Goal: Task Accomplishment & Management: Contribute content

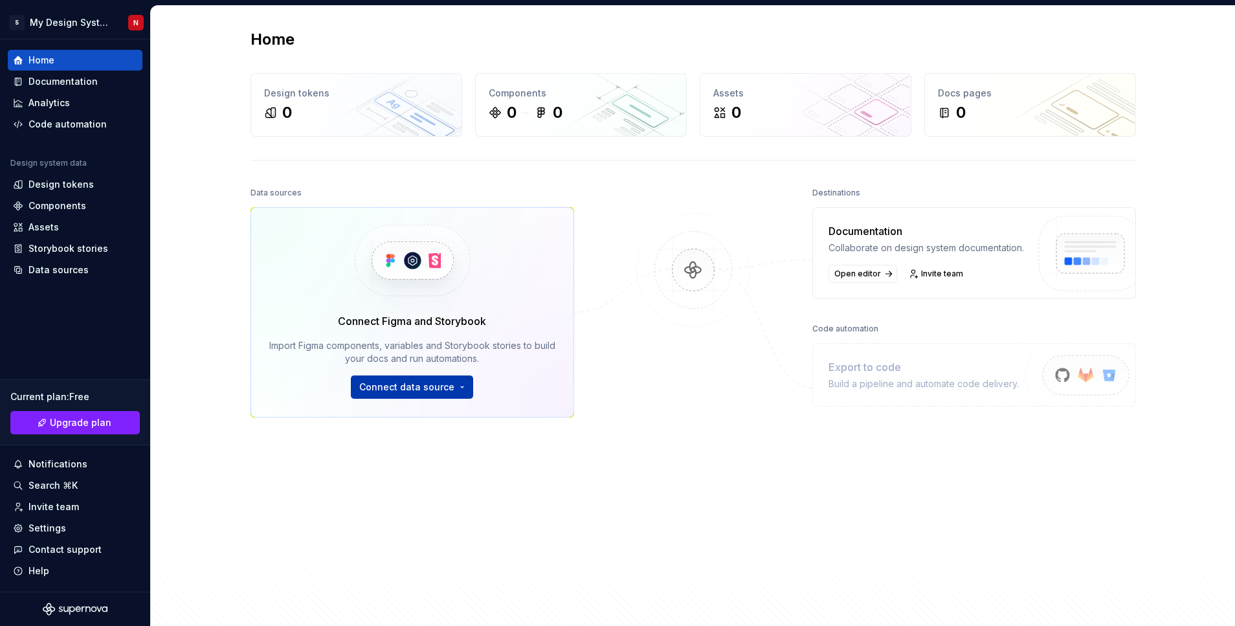
click at [412, 387] on html "S My Design System N Home Documentation Analytics Code automation Design system…" at bounding box center [617, 313] width 1235 height 626
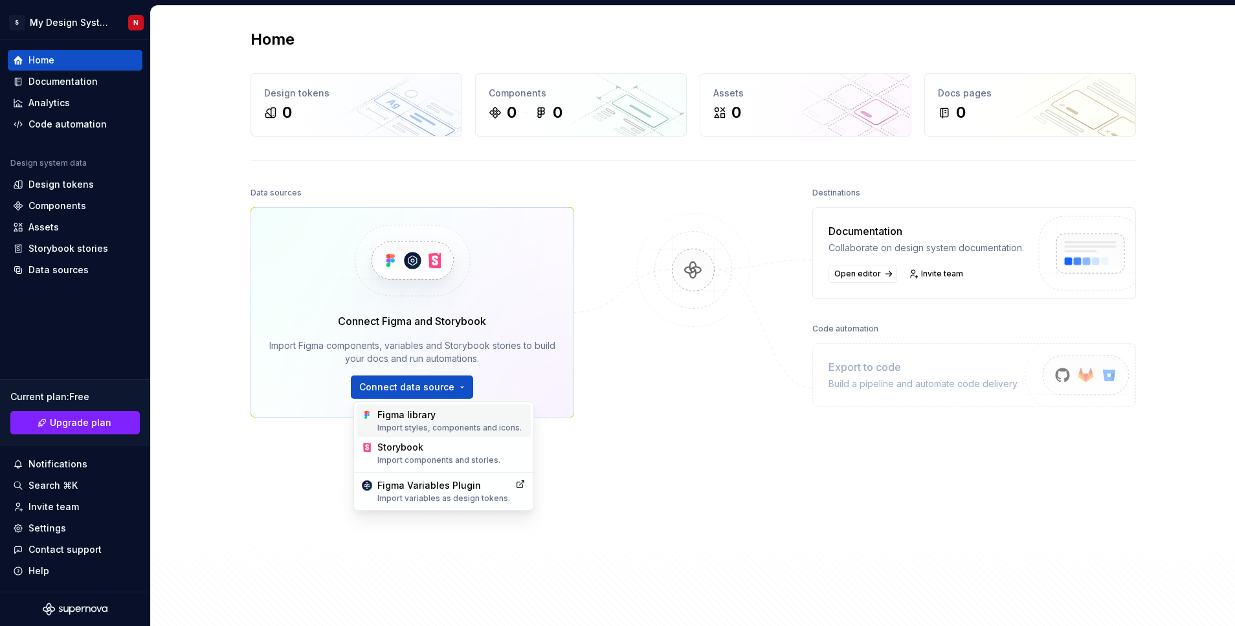
click at [434, 419] on div "Figma library Import styles, components and icons." at bounding box center [451, 420] width 148 height 25
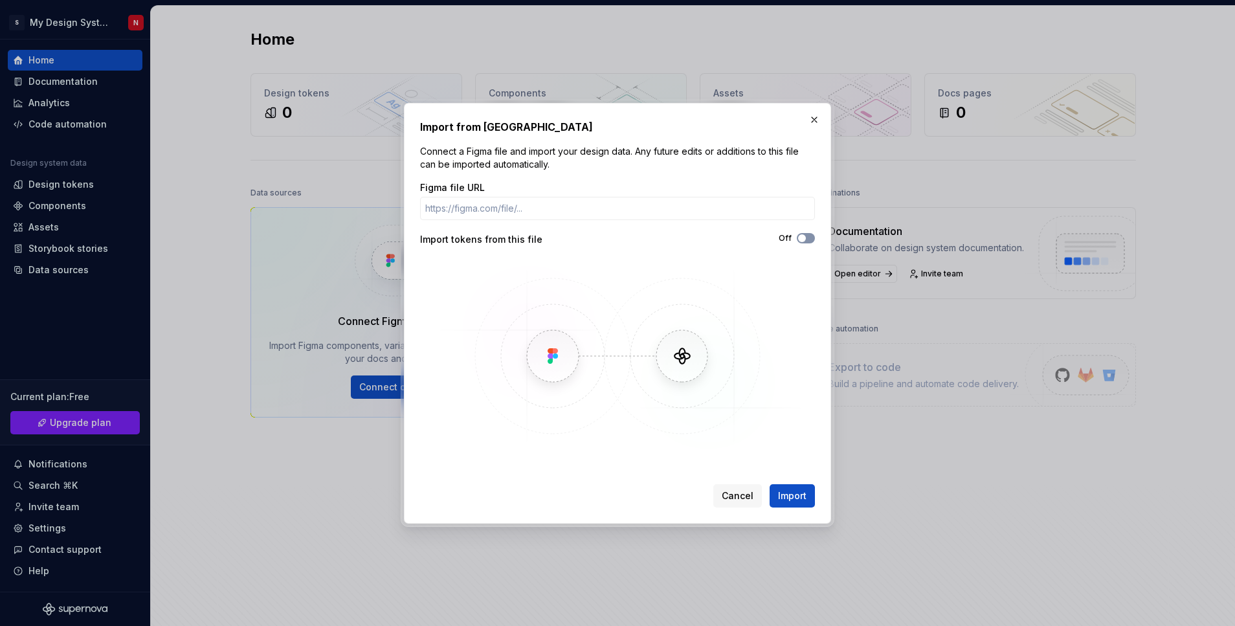
click at [810, 238] on button "Off" at bounding box center [806, 238] width 18 height 10
click at [803, 236] on icon "button" at bounding box center [802, 238] width 10 height 8
click at [520, 205] on input "Figma file URL" at bounding box center [617, 208] width 395 height 23
drag, startPoint x: 507, startPoint y: 150, endPoint x: 689, endPoint y: 147, distance: 181.9
click at [689, 147] on p "Connect a Figma file and import your design data. Any future edits or additions…" at bounding box center [617, 158] width 395 height 26
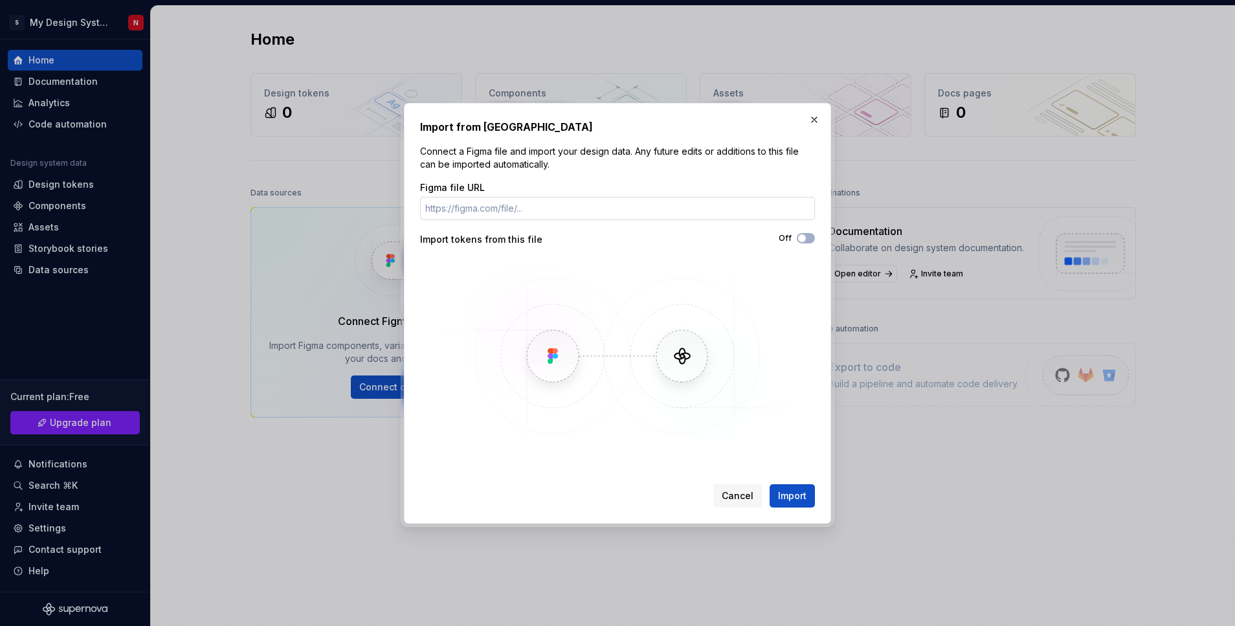
click at [488, 214] on input "Figma file URL" at bounding box center [617, 208] width 395 height 23
paste input "[URL][DOMAIN_NAME]"
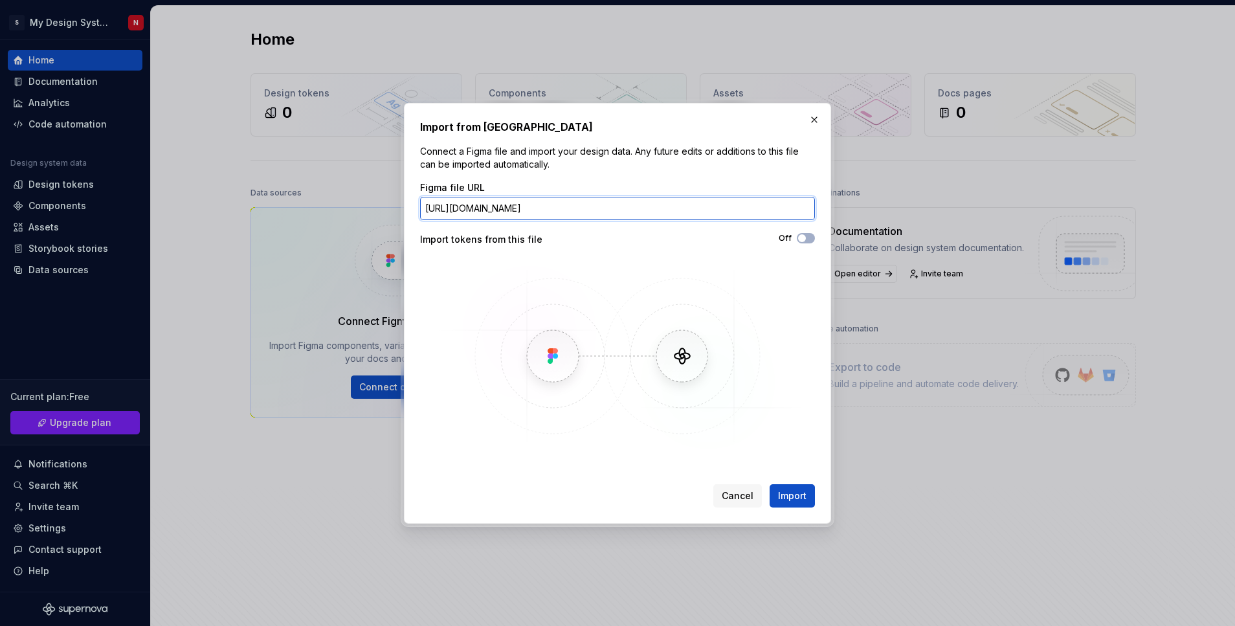
scroll to position [0, 122]
type input "[URL][DOMAIN_NAME]"
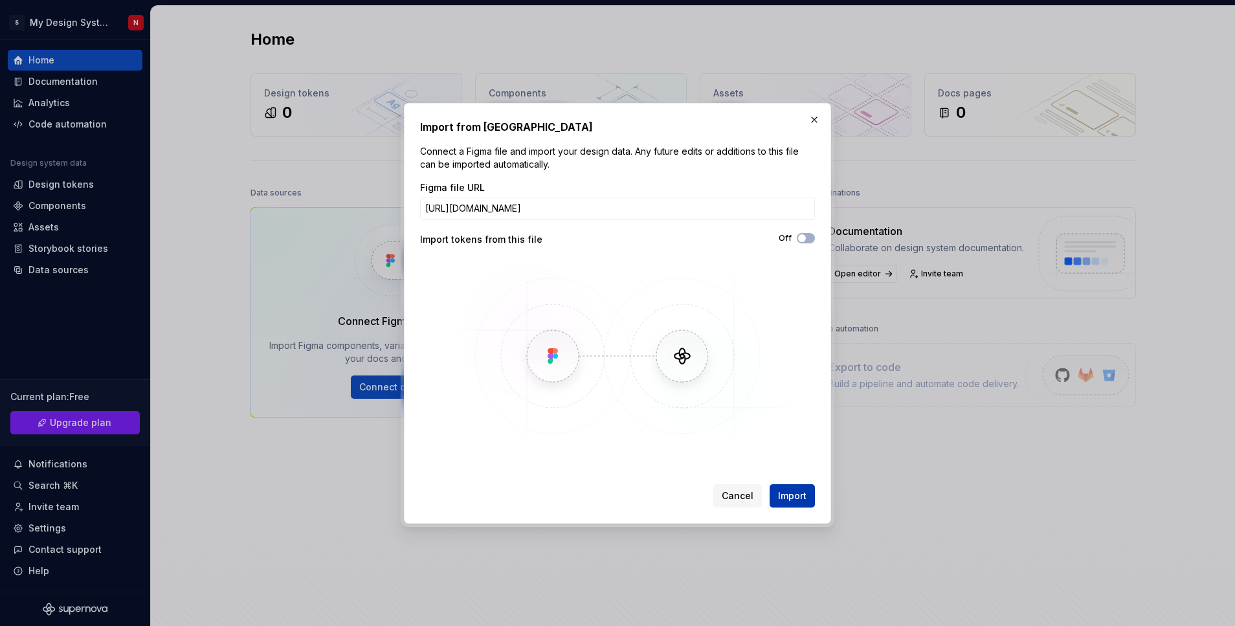
click at [794, 500] on span "Import" at bounding box center [792, 495] width 28 height 13
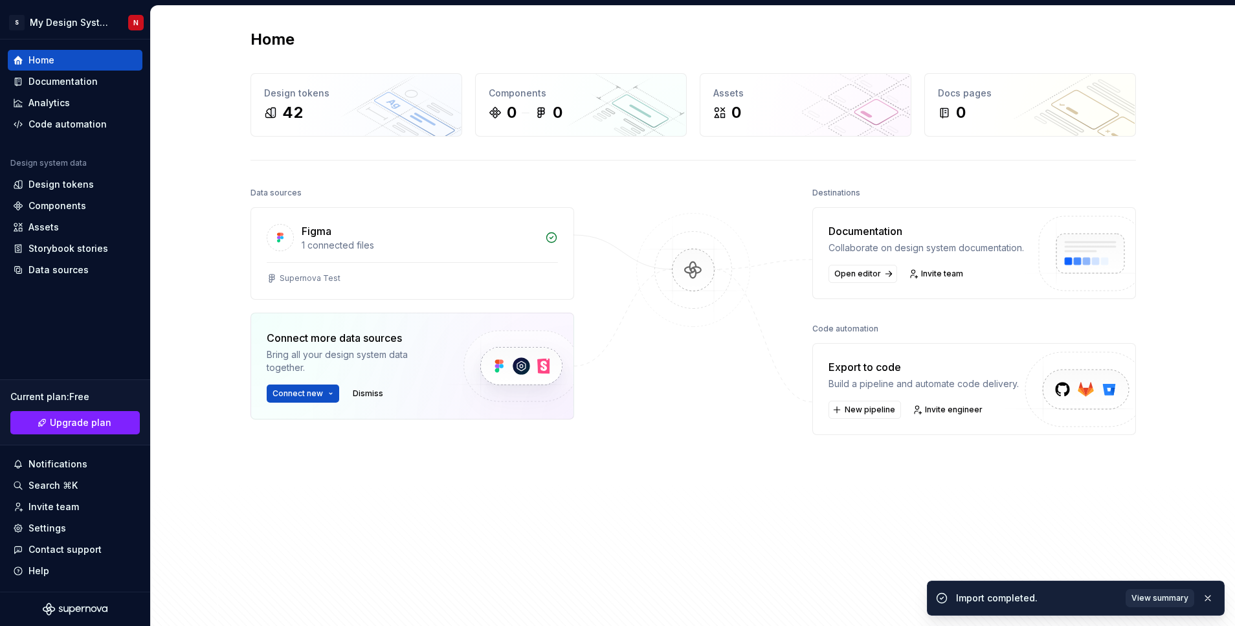
click at [1155, 593] on span "View summary" at bounding box center [1159, 598] width 57 height 10
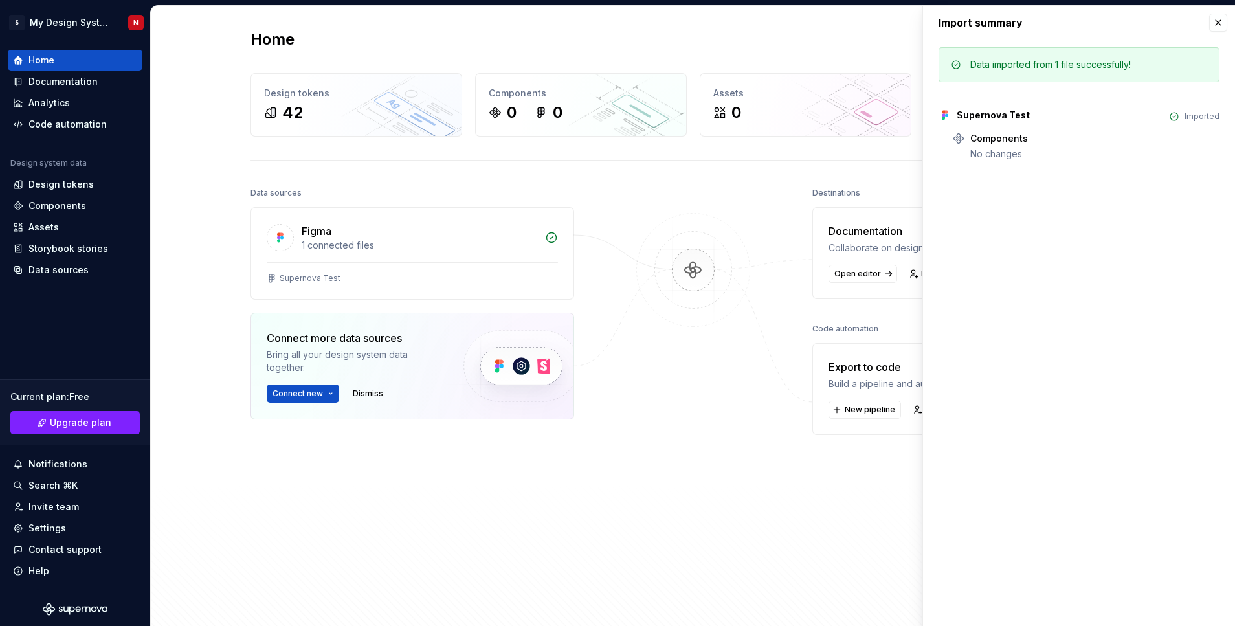
click at [673, 469] on div at bounding box center [693, 371] width 129 height 375
click at [611, 537] on div "Data sources Figma 1 connected files Supernova Test Connect more data sources B…" at bounding box center [692, 397] width 885 height 427
click at [1223, 23] on button "button" at bounding box center [1218, 23] width 18 height 18
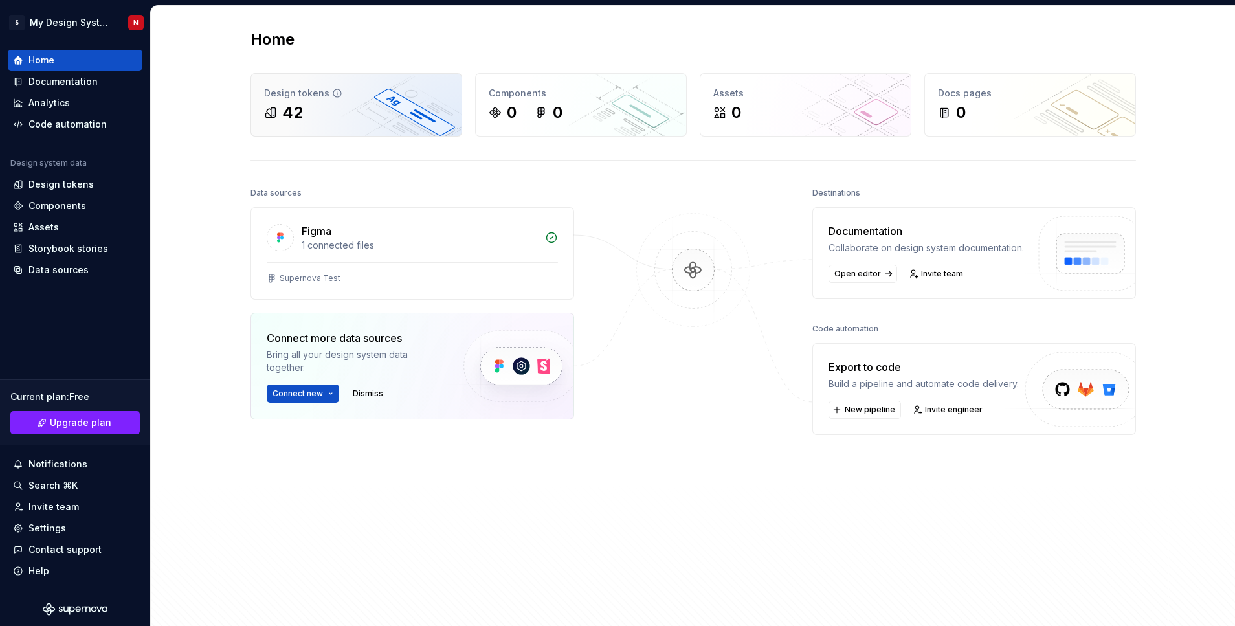
click at [355, 117] on div "42" at bounding box center [356, 112] width 184 height 21
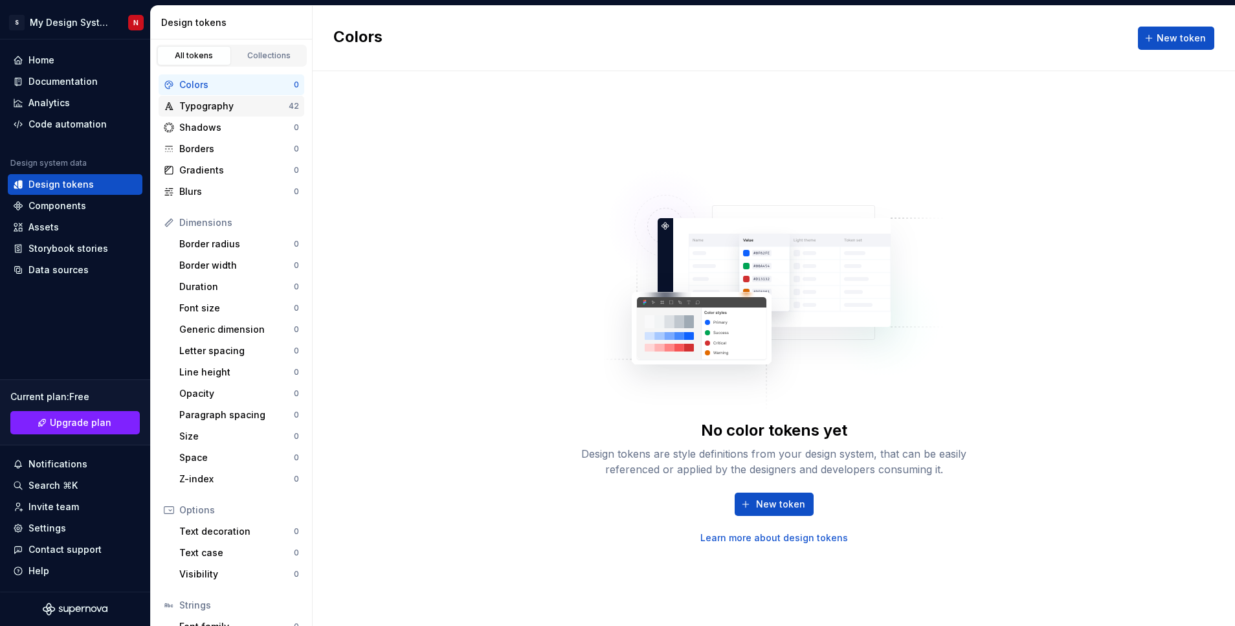
click at [227, 103] on div "Typography" at bounding box center [233, 106] width 109 height 13
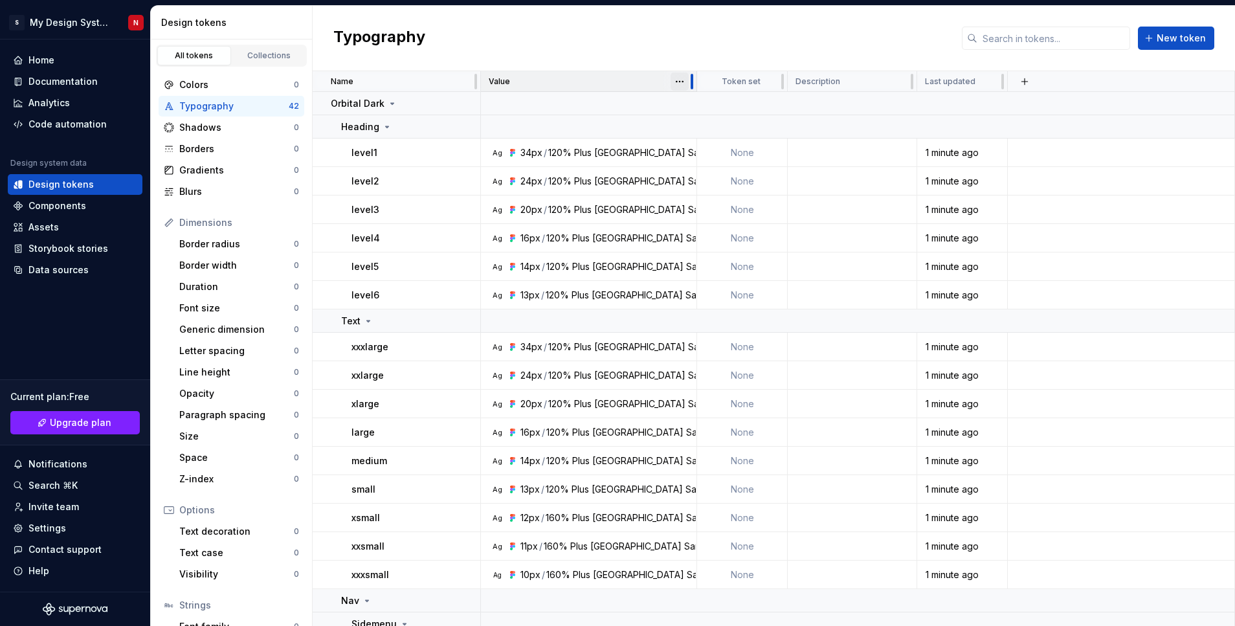
drag, startPoint x: 630, startPoint y: 83, endPoint x: 696, endPoint y: 76, distance: 66.3
click at [696, 76] on div at bounding box center [692, 81] width 10 height 21
click at [269, 58] on div "Collections" at bounding box center [269, 55] width 65 height 10
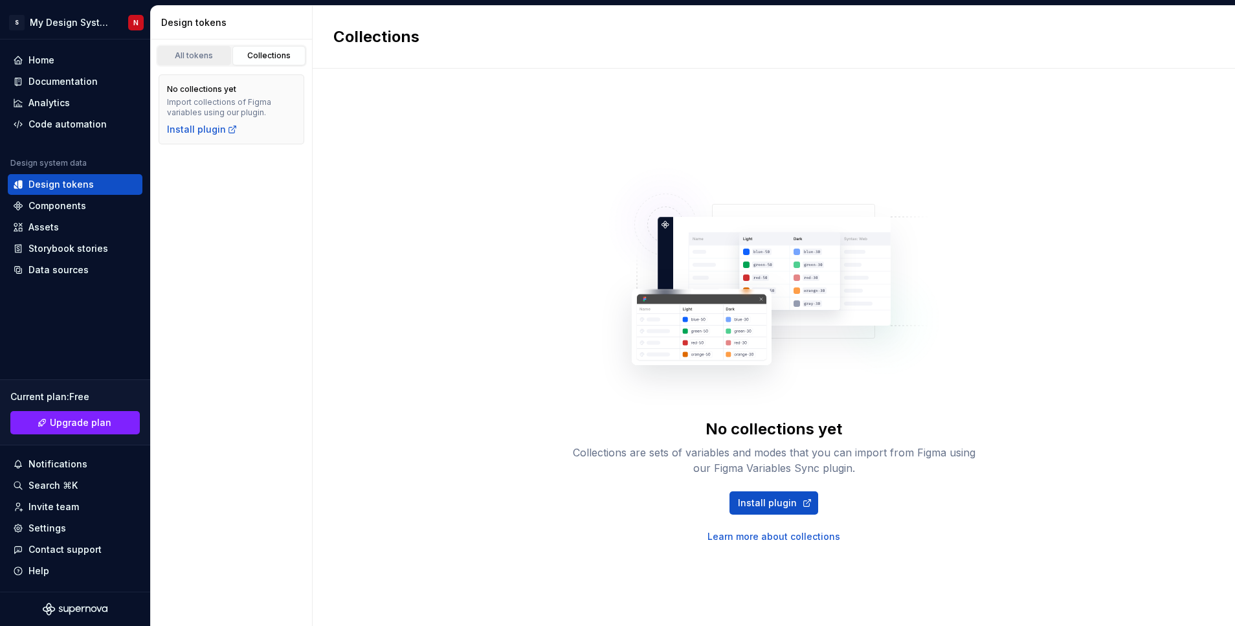
click at [201, 58] on div "All tokens" at bounding box center [194, 55] width 65 height 10
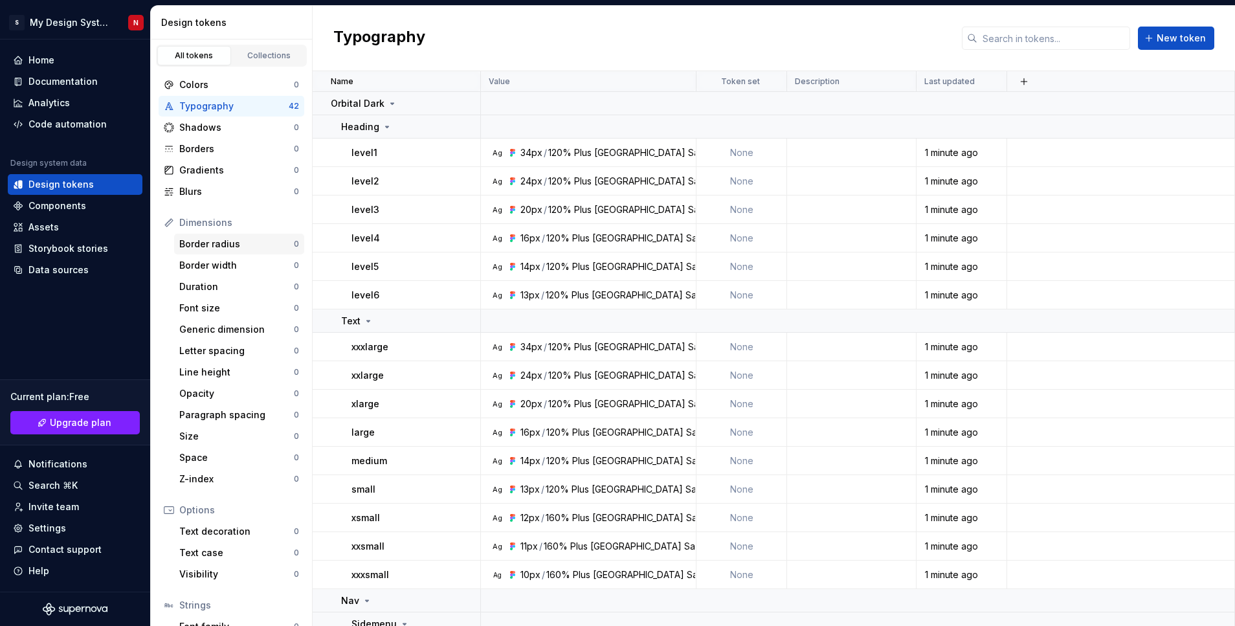
click at [192, 249] on div "Border radius" at bounding box center [236, 244] width 115 height 13
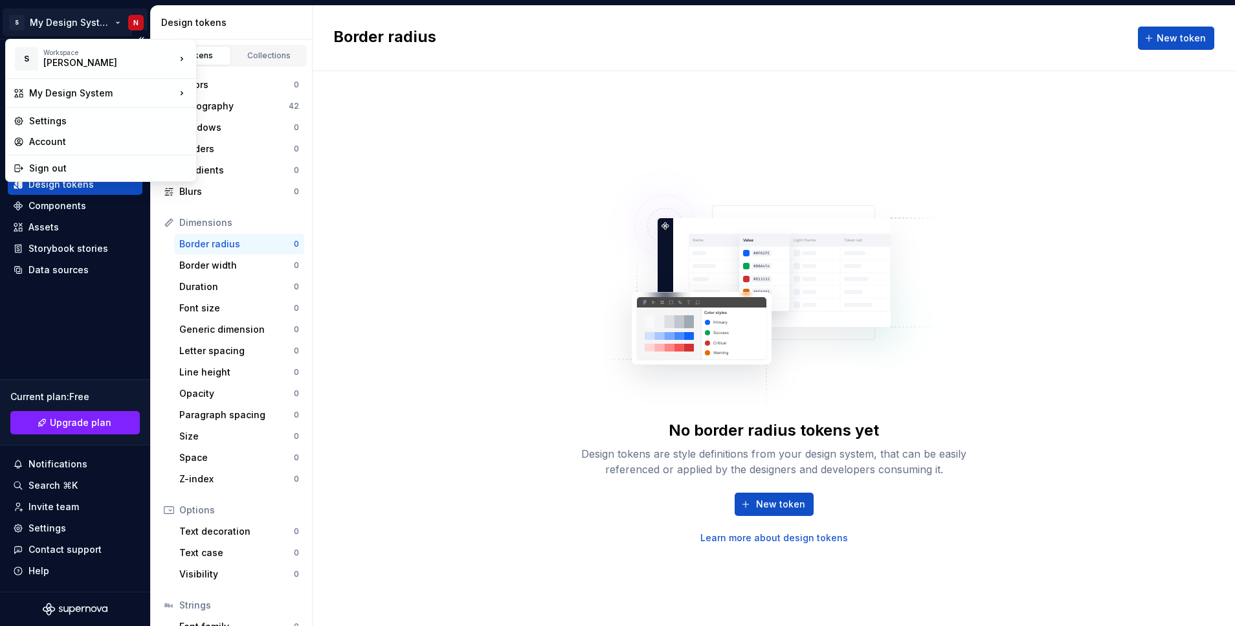
click at [77, 22] on html "S My Design System N Home Documentation Analytics Code automation Design system…" at bounding box center [617, 313] width 1235 height 626
click at [675, 82] on html "S My Design System N Home Documentation Analytics Code automation Design system…" at bounding box center [617, 313] width 1235 height 626
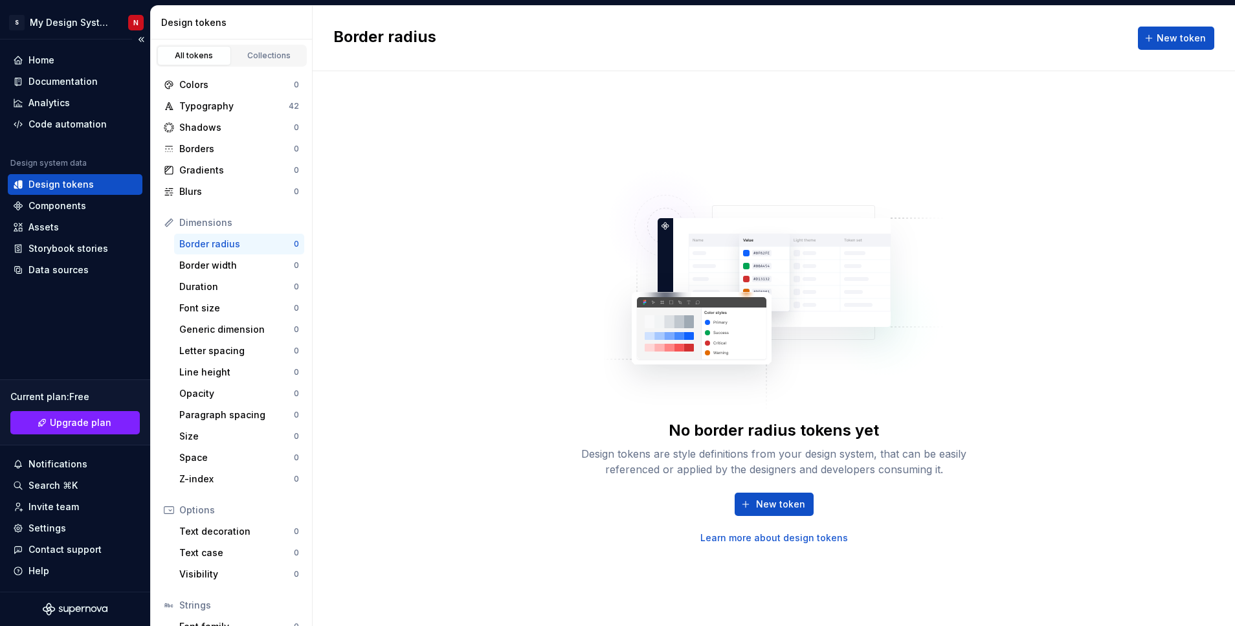
click at [72, 183] on div "Design tokens" at bounding box center [60, 184] width 65 height 13
click at [65, 208] on div "Components" at bounding box center [57, 205] width 58 height 13
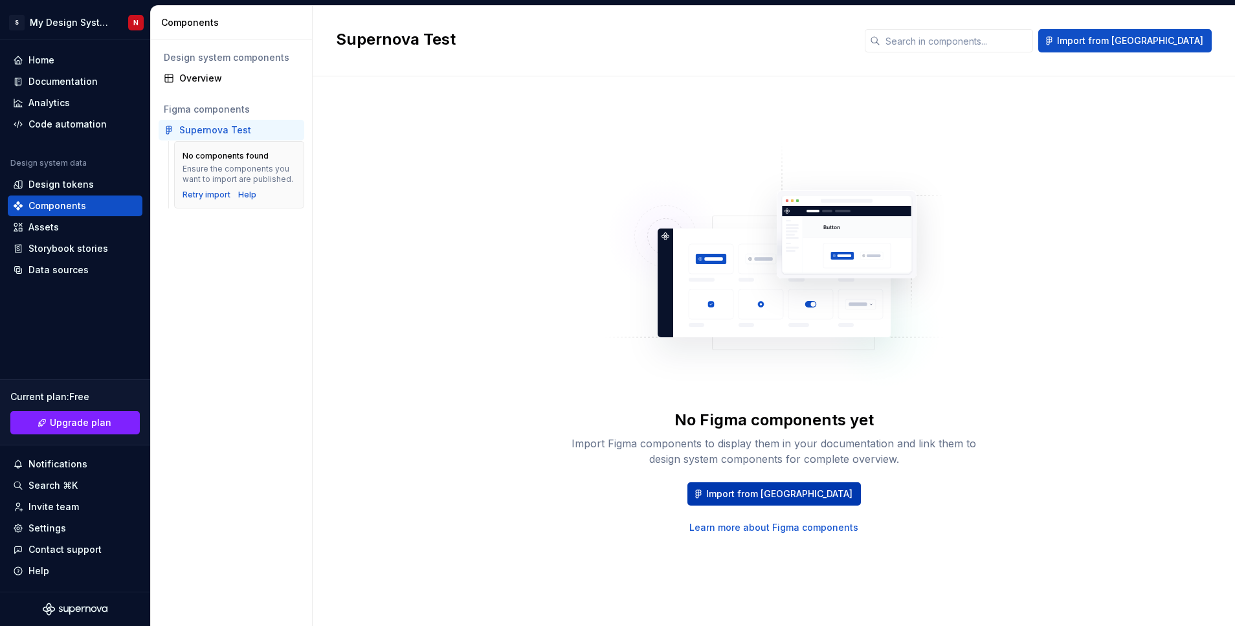
click at [759, 497] on span "Import from [GEOGRAPHIC_DATA]" at bounding box center [779, 493] width 146 height 13
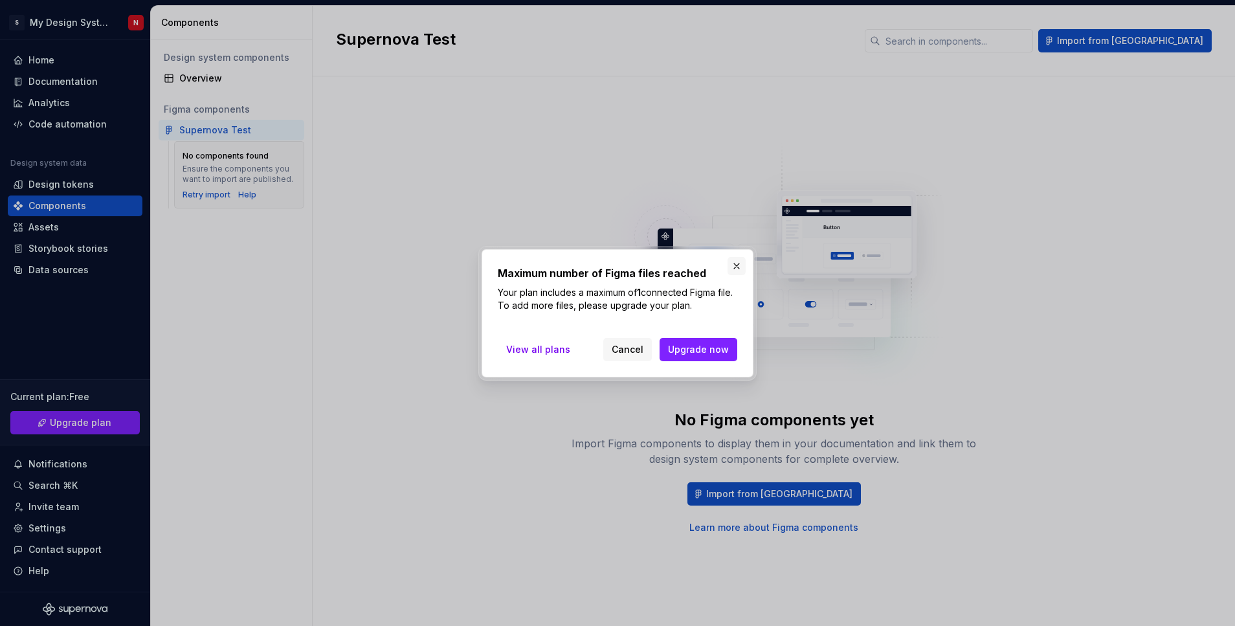
click at [733, 263] on button "button" at bounding box center [737, 266] width 18 height 18
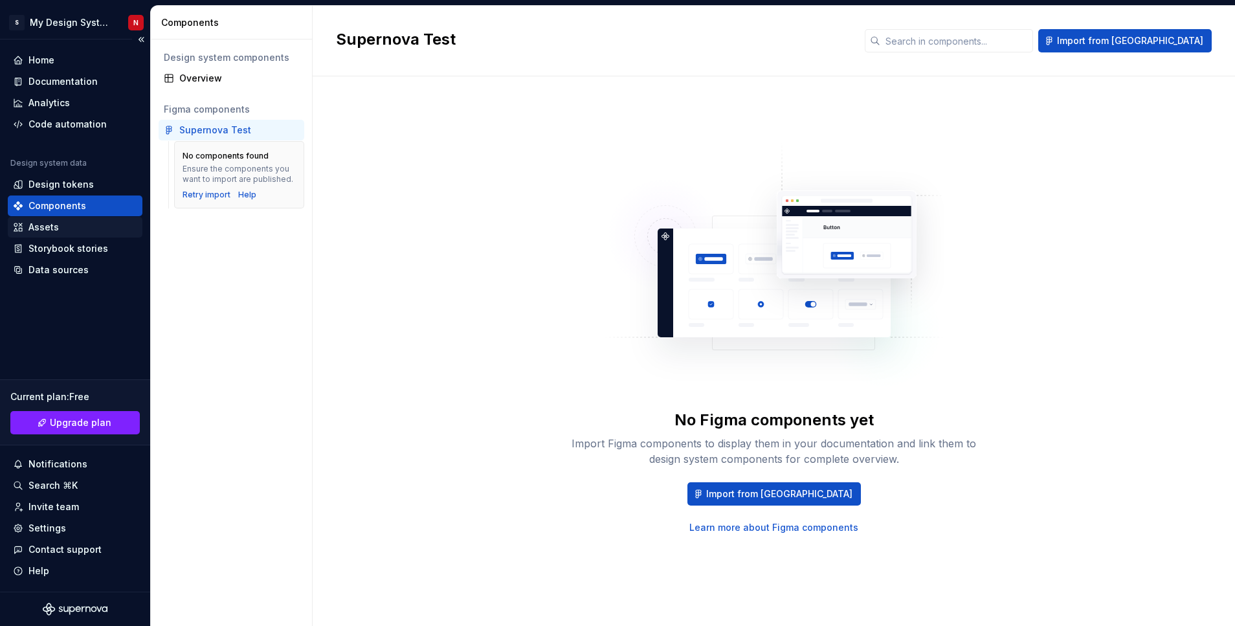
click at [68, 227] on div "Assets" at bounding box center [75, 227] width 124 height 13
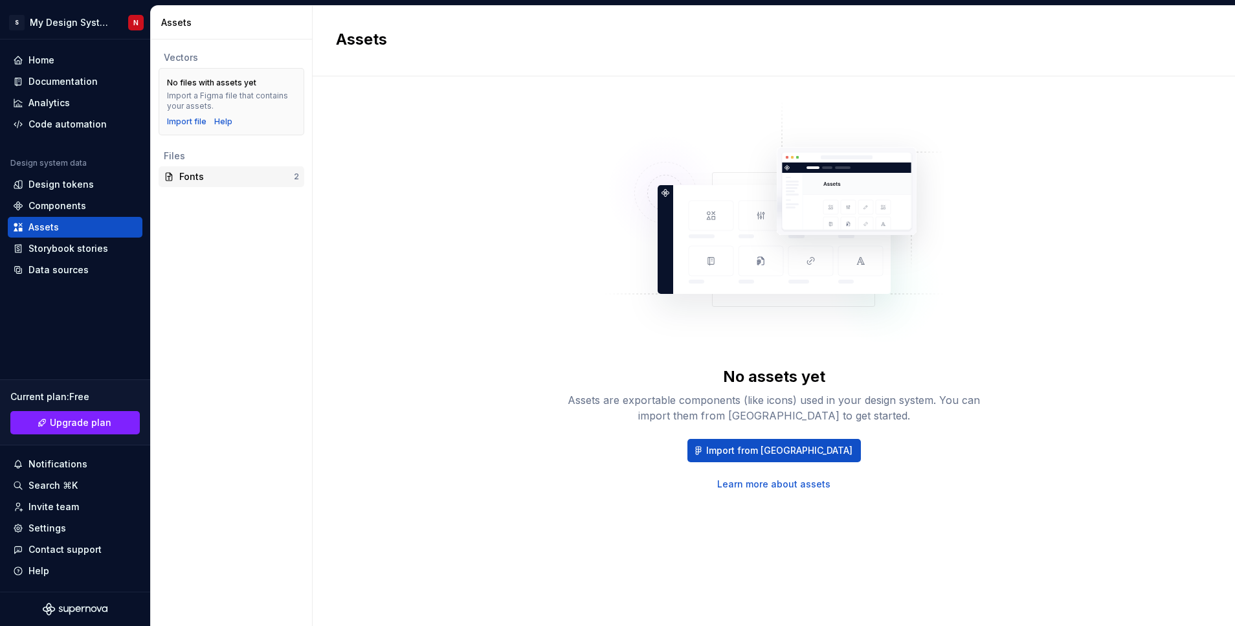
click at [200, 177] on div "Fonts" at bounding box center [236, 176] width 115 height 13
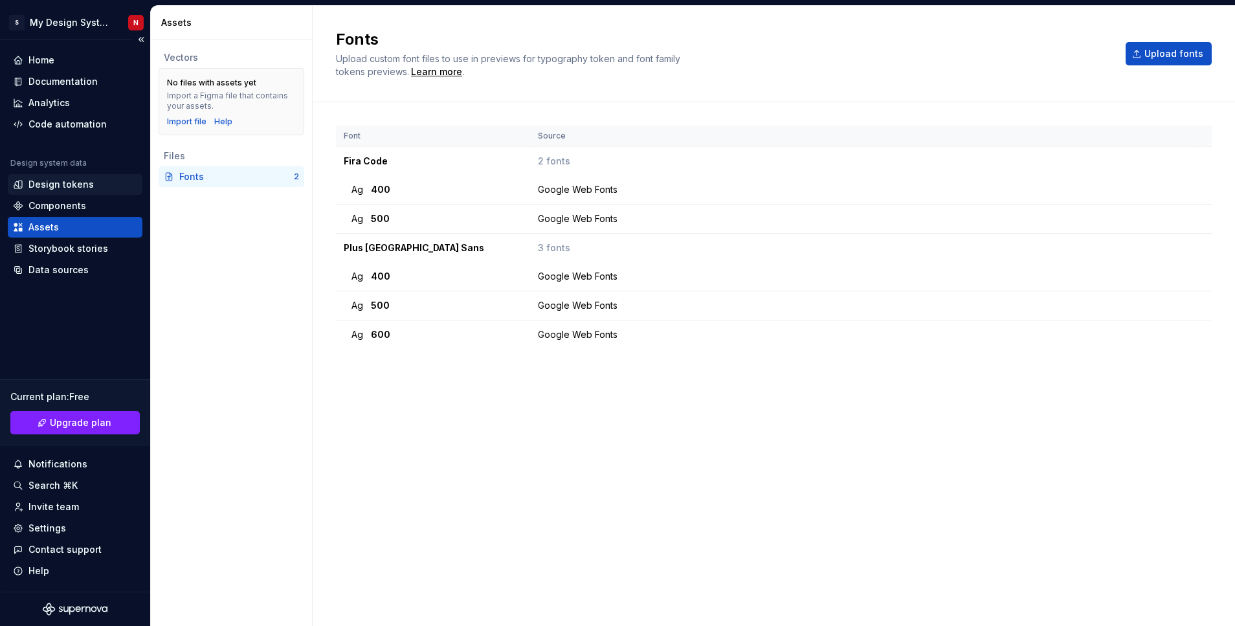
click at [69, 188] on div "Design tokens" at bounding box center [60, 184] width 65 height 13
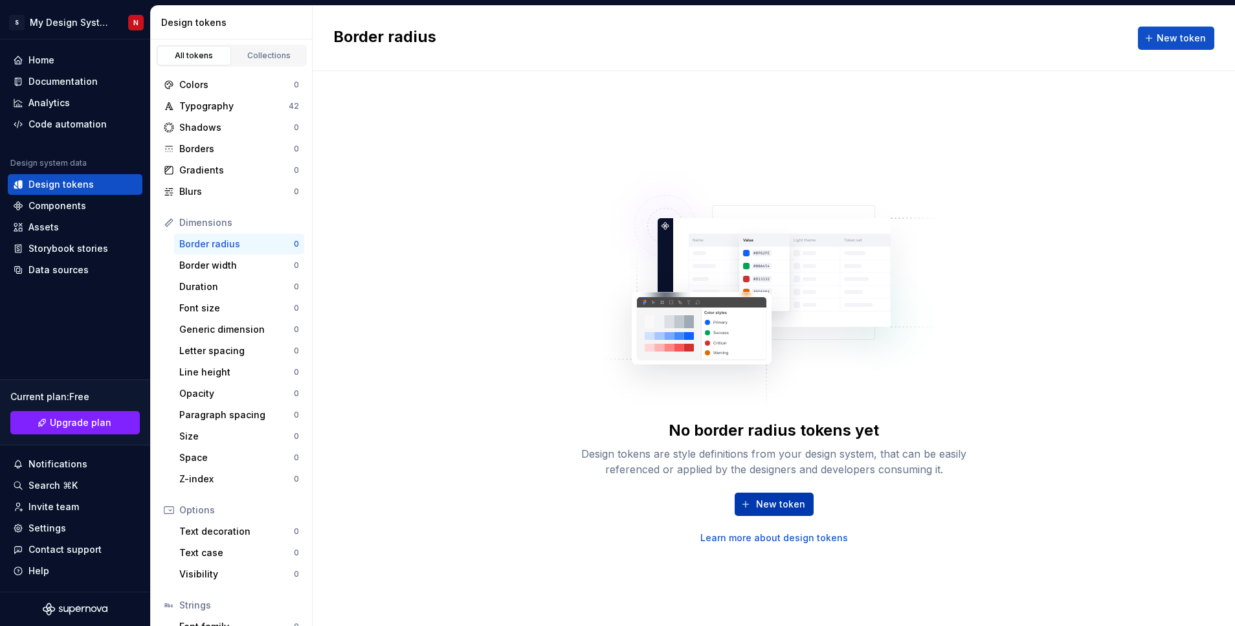
click at [776, 508] on span "New token" at bounding box center [780, 504] width 49 height 13
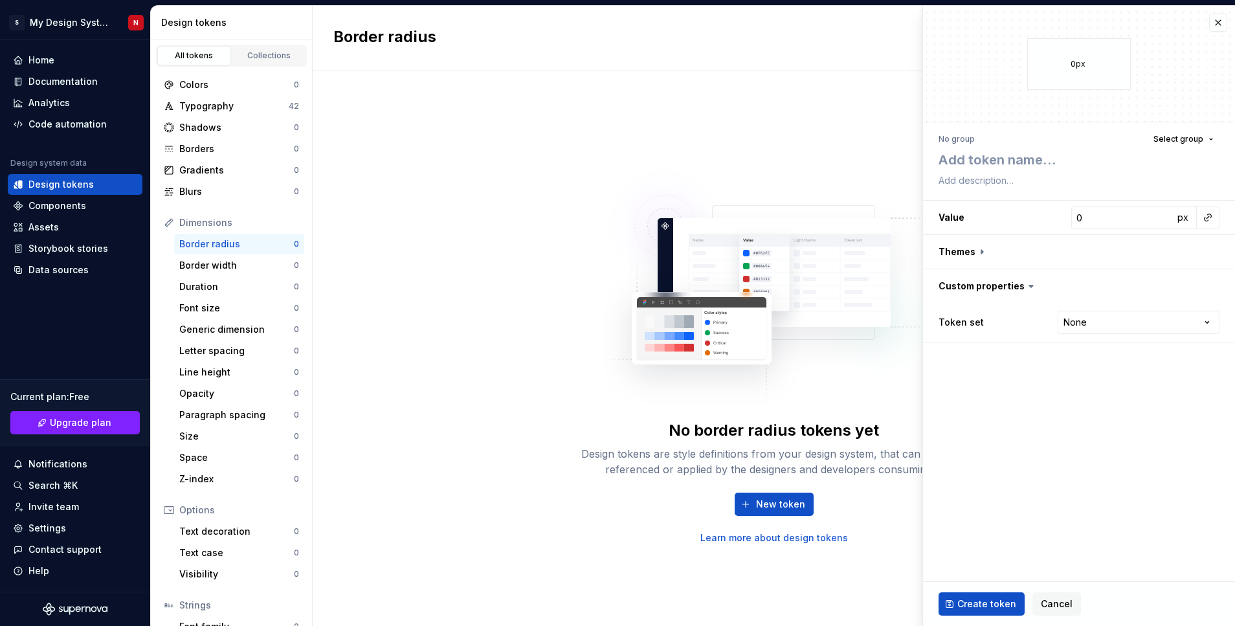
type textarea "*"
click at [1094, 326] on html "S My Design System N Home Documentation Analytics Code automation Design system…" at bounding box center [617, 313] width 1235 height 626
click at [1057, 606] on html "S My Design System N Home Documentation Analytics Code automation Design system…" at bounding box center [617, 313] width 1235 height 626
click at [1048, 606] on span "Cancel" at bounding box center [1057, 603] width 32 height 13
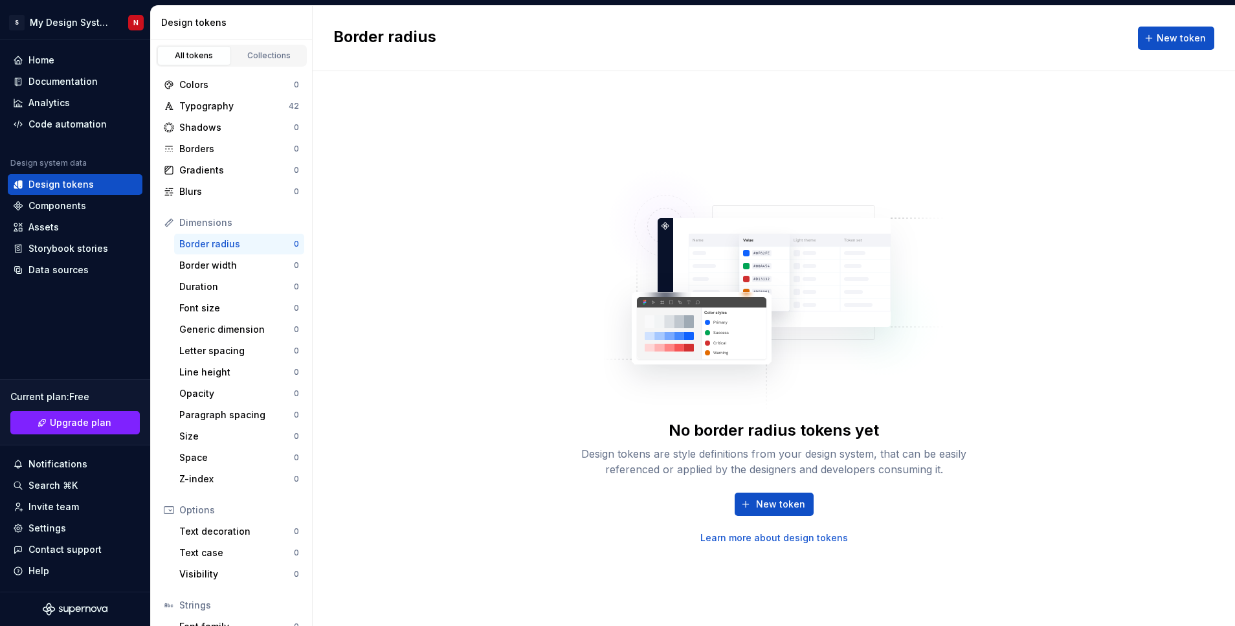
click at [803, 539] on link "Learn more about design tokens" at bounding box center [774, 537] width 148 height 13
click at [52, 62] on div "Home" at bounding box center [41, 60] width 26 height 13
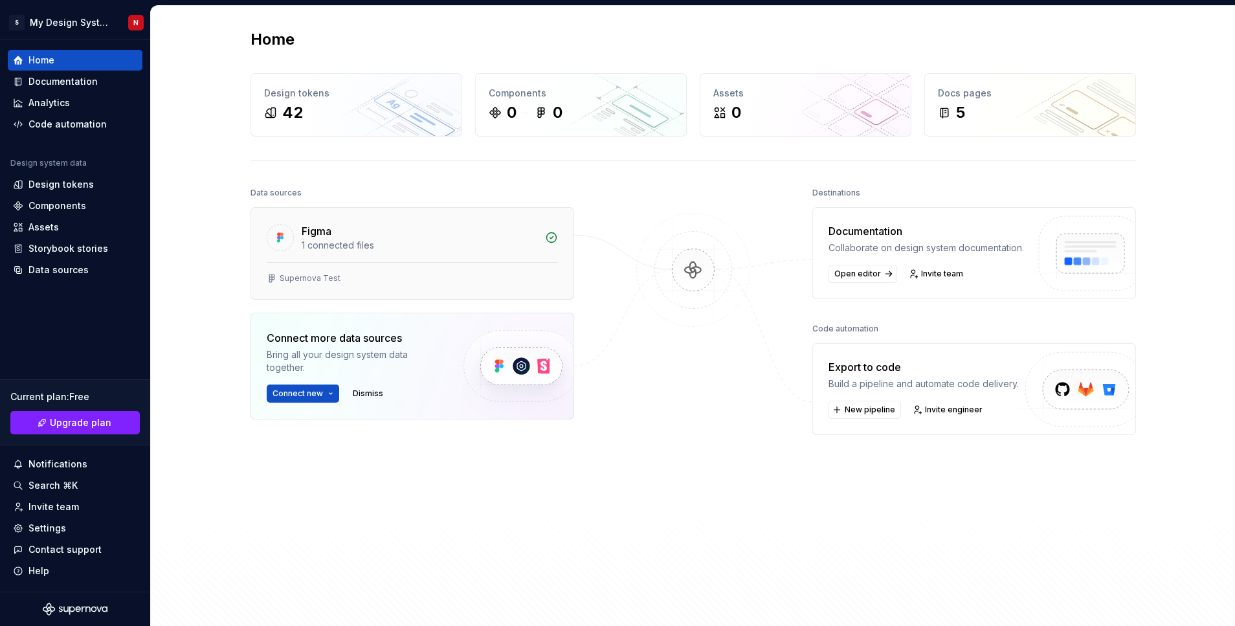
click at [467, 242] on div "1 connected files" at bounding box center [420, 245] width 236 height 13
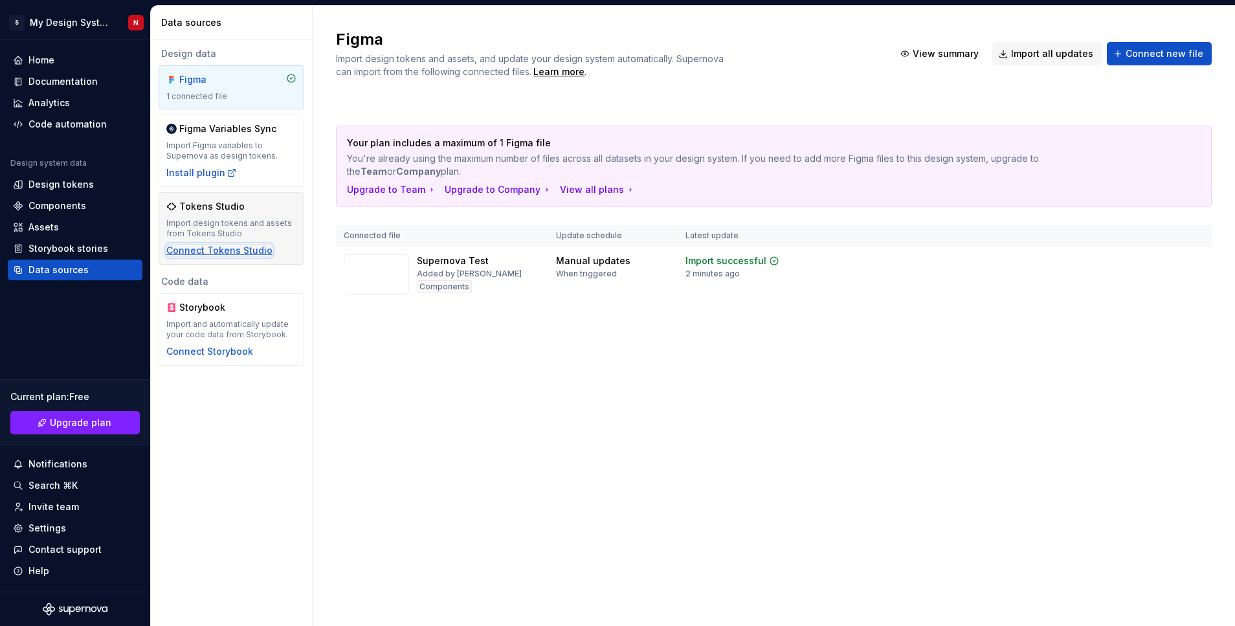
click at [225, 252] on div "Connect Tokens Studio" at bounding box center [219, 250] width 106 height 13
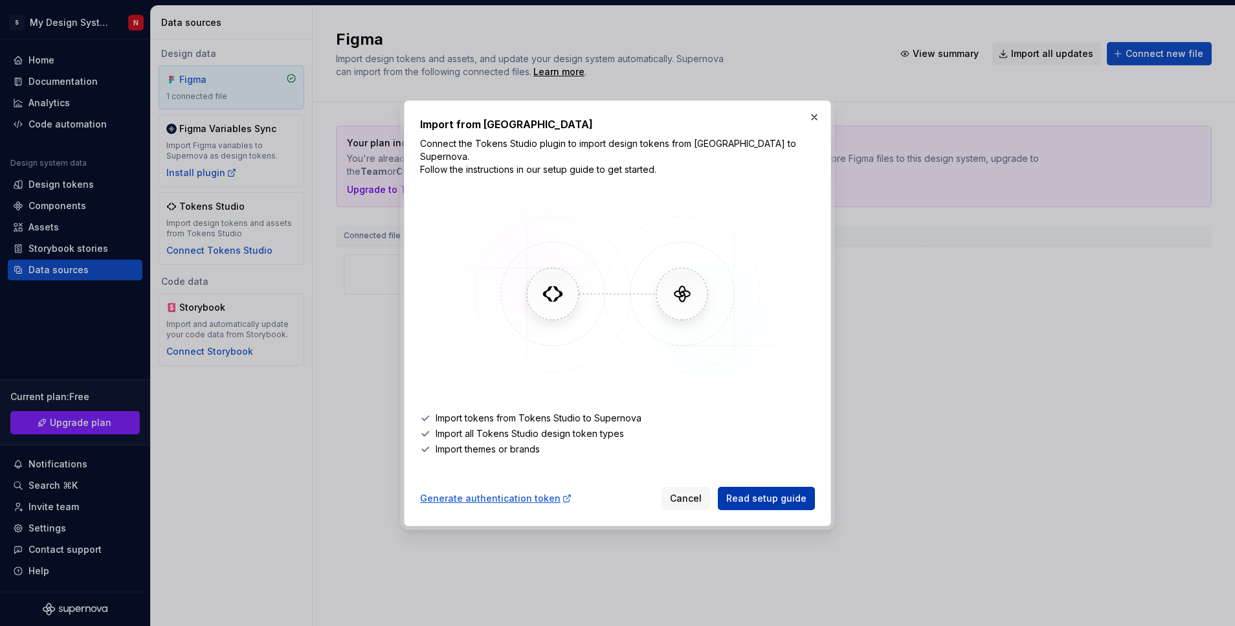
click at [781, 492] on span "Read setup guide" at bounding box center [766, 498] width 80 height 13
click at [817, 118] on button "button" at bounding box center [814, 117] width 18 height 18
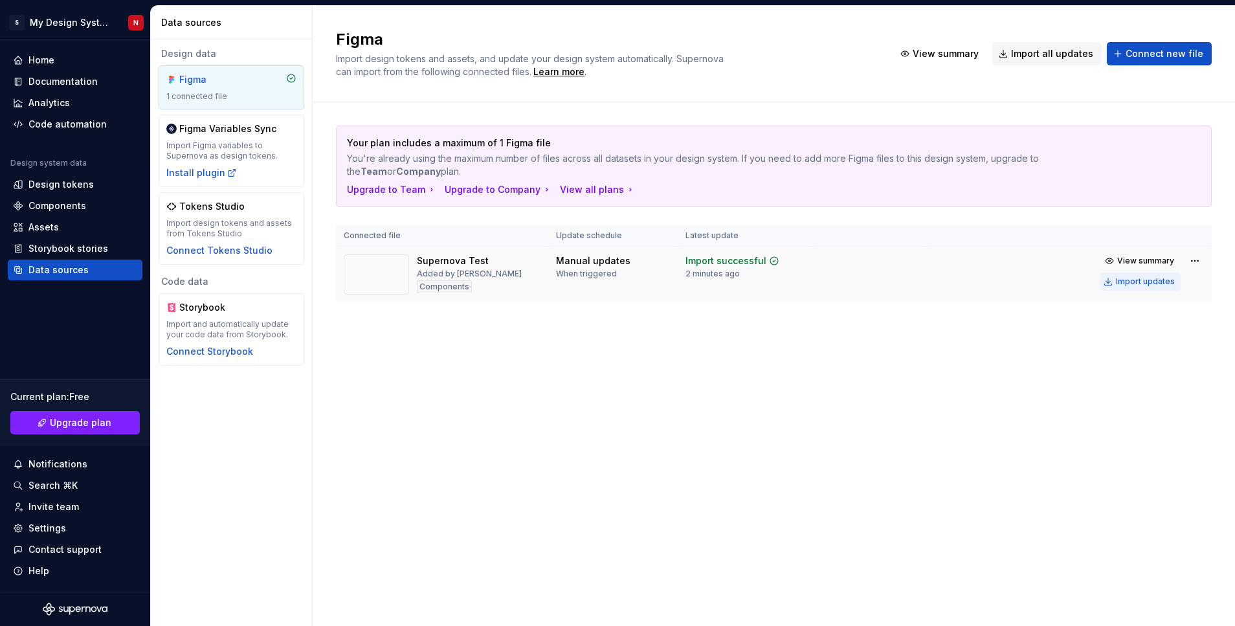
click at [1147, 280] on div "Import updates" at bounding box center [1145, 281] width 59 height 10
click at [1192, 261] on html "S My Design System N Home Documentation Analytics Code automation Design system…" at bounding box center [617, 313] width 1235 height 626
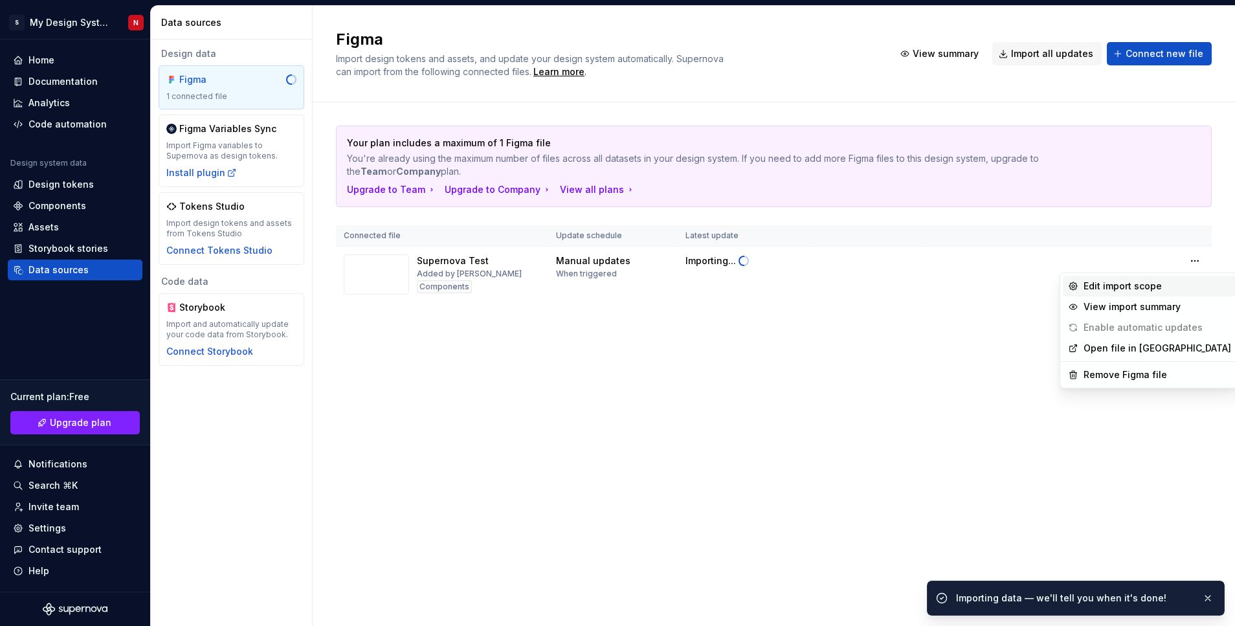
click at [1134, 289] on div "Edit import scope" at bounding box center [1158, 286] width 148 height 13
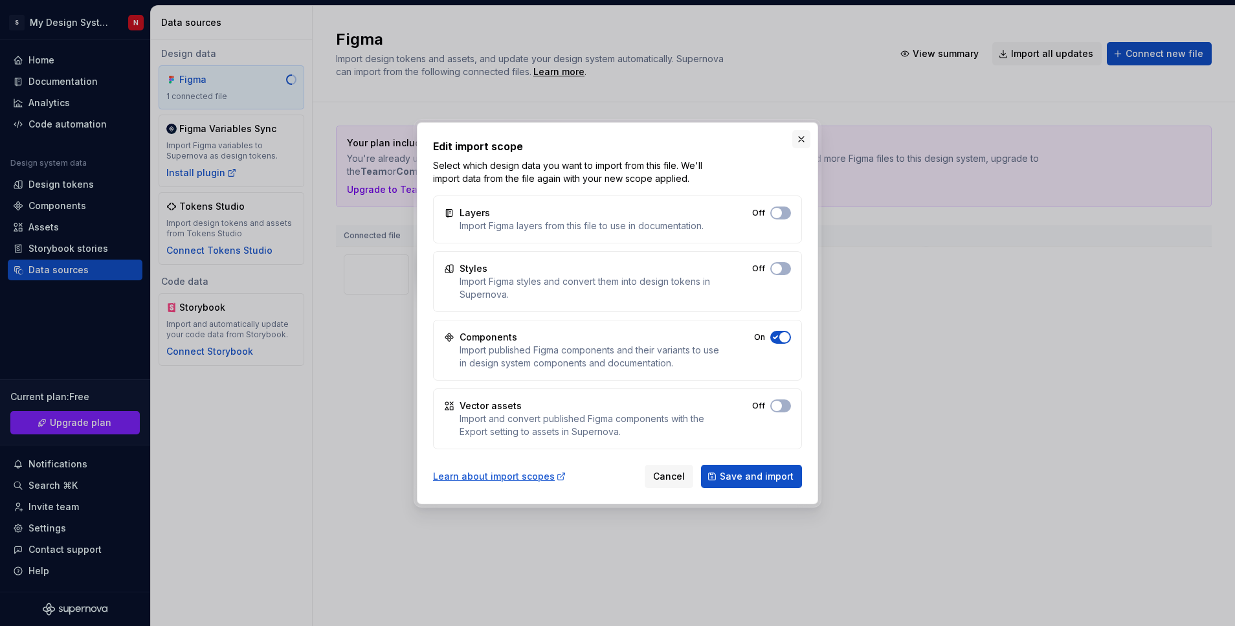
click at [802, 136] on button "button" at bounding box center [801, 139] width 18 height 18
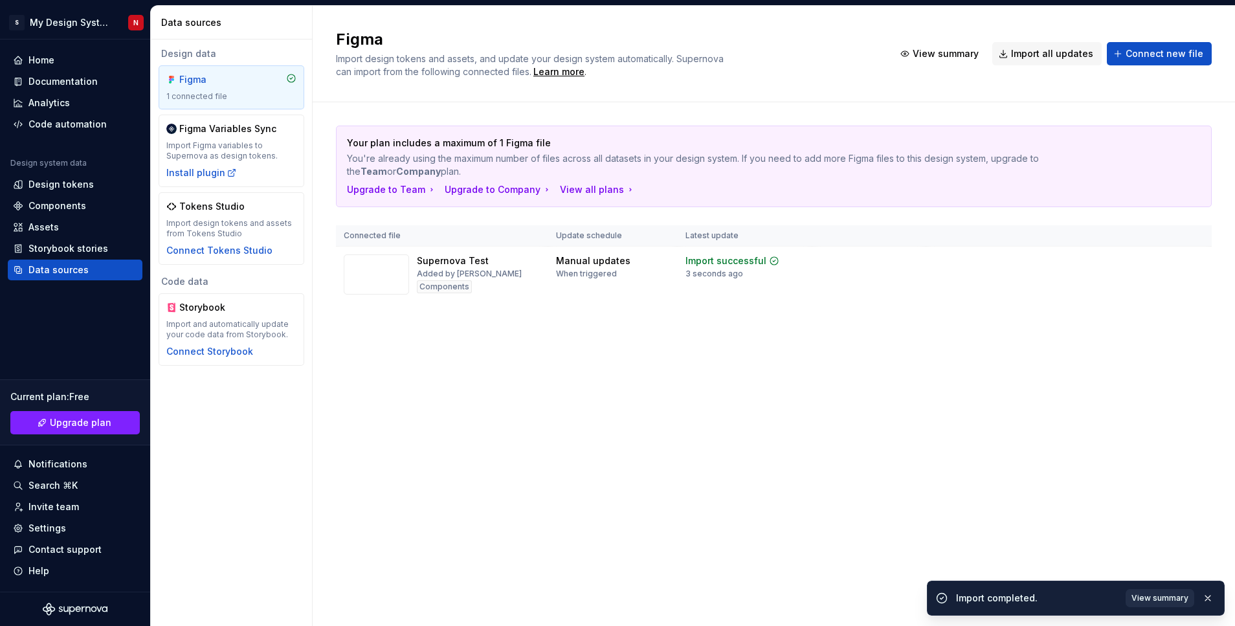
click at [1174, 599] on span "View summary" at bounding box center [1159, 598] width 57 height 10
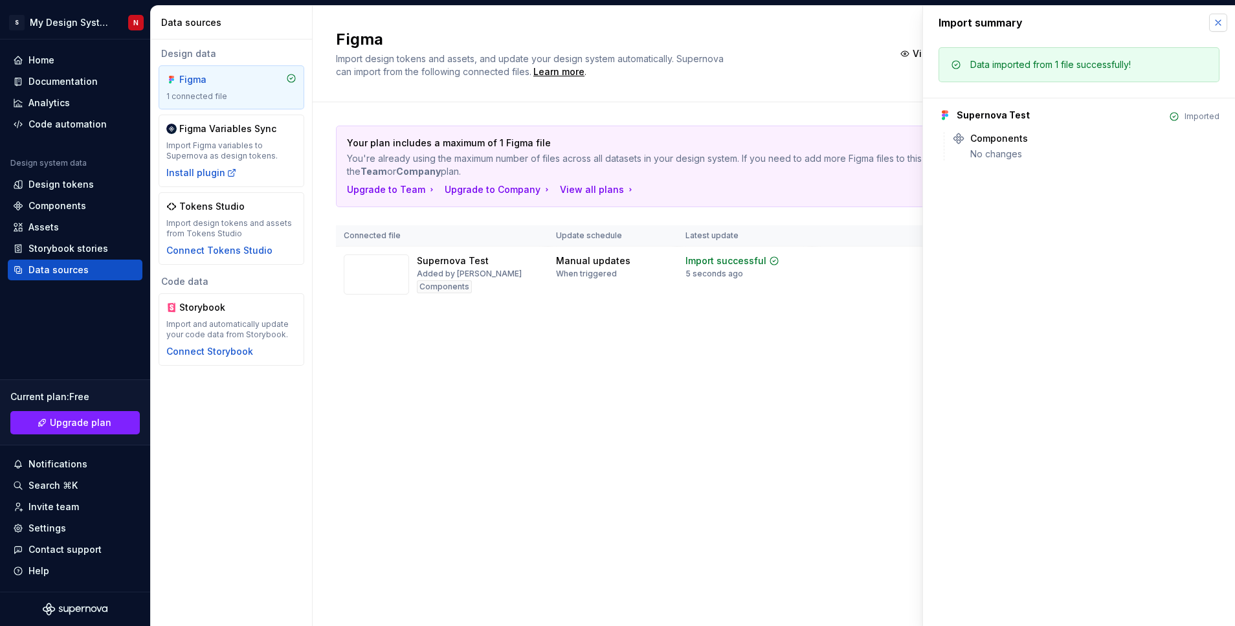
click at [1215, 25] on button "button" at bounding box center [1218, 23] width 18 height 18
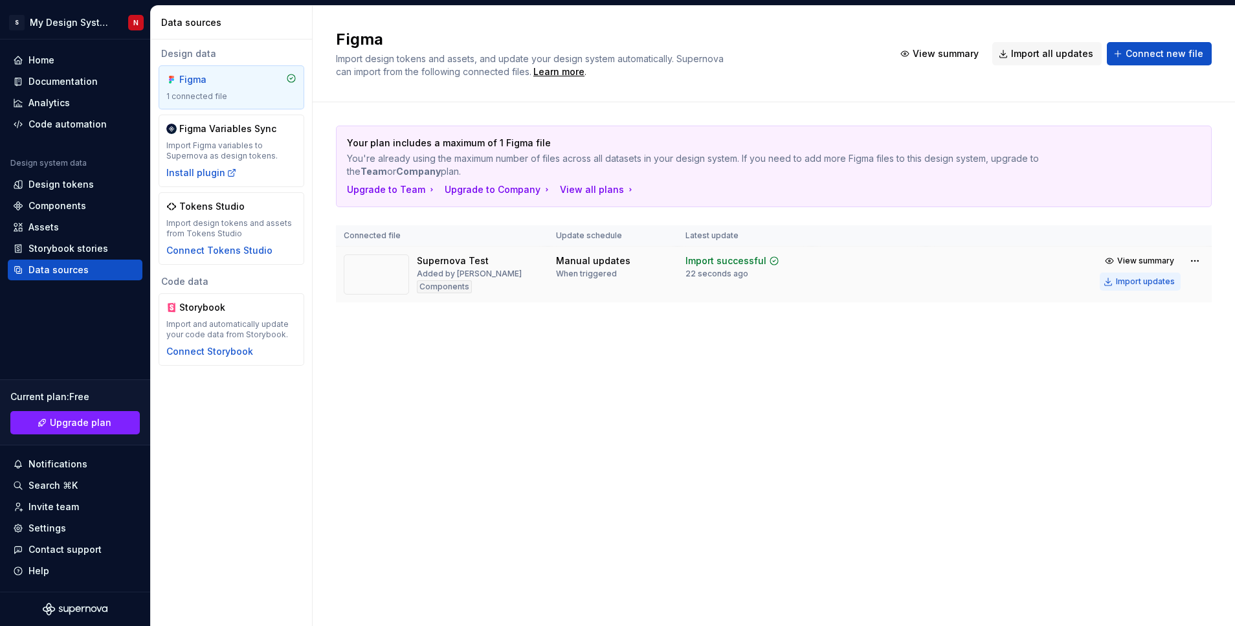
click at [1168, 282] on div "Import updates" at bounding box center [1145, 281] width 59 height 10
click at [215, 80] on div "Figma" at bounding box center [210, 79] width 62 height 13
click at [75, 210] on div "Components" at bounding box center [57, 205] width 58 height 13
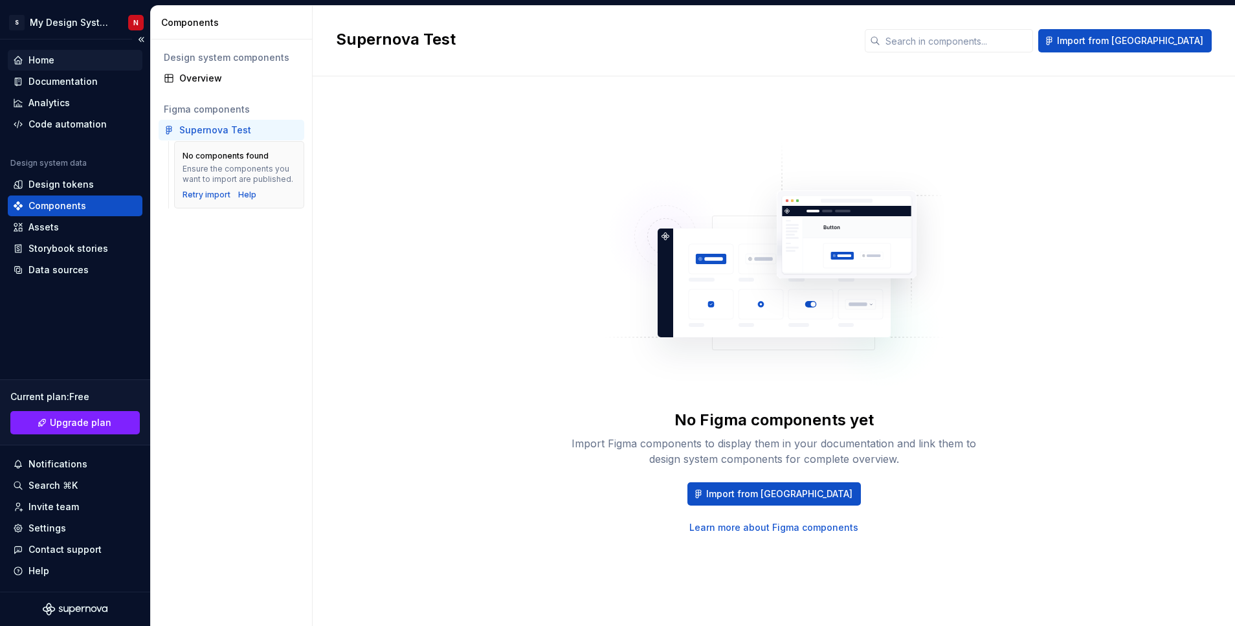
click at [67, 62] on div "Home" at bounding box center [75, 60] width 124 height 13
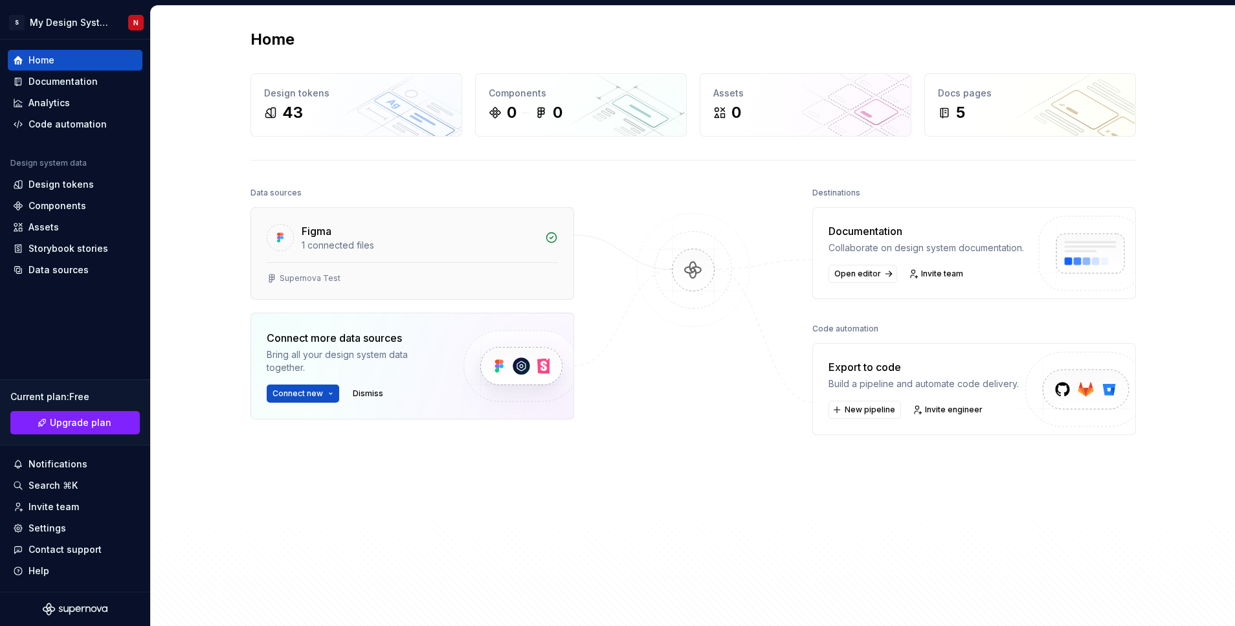
click at [455, 232] on div "Figma" at bounding box center [420, 231] width 236 height 16
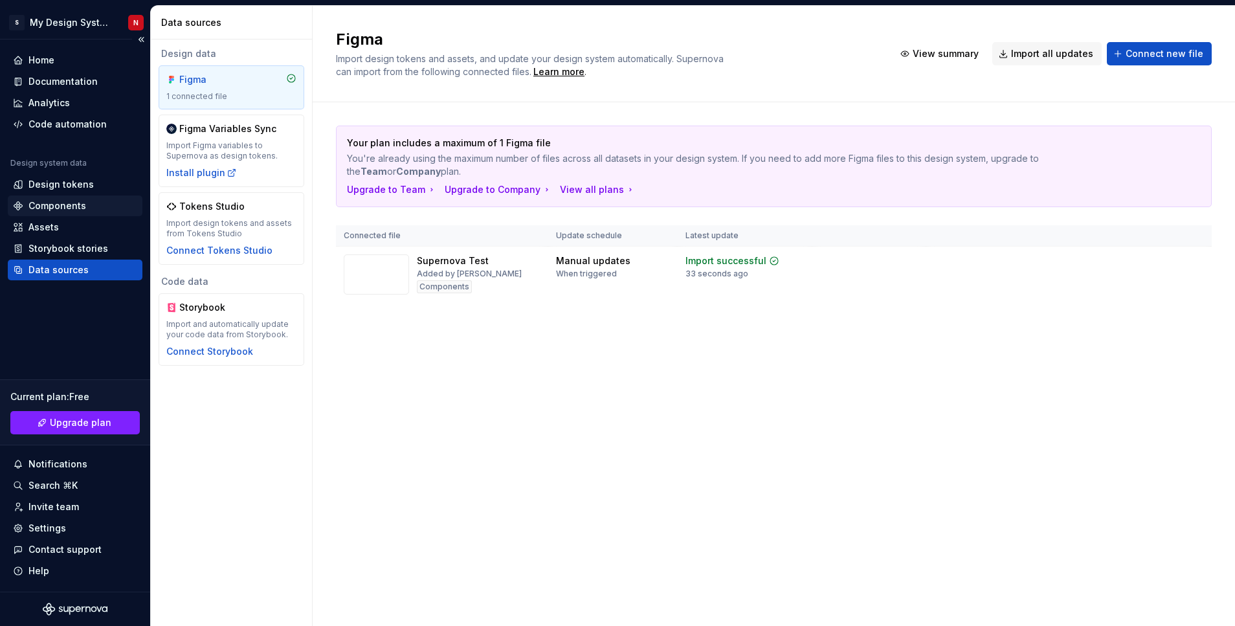
click at [54, 206] on div "Components" at bounding box center [57, 205] width 58 height 13
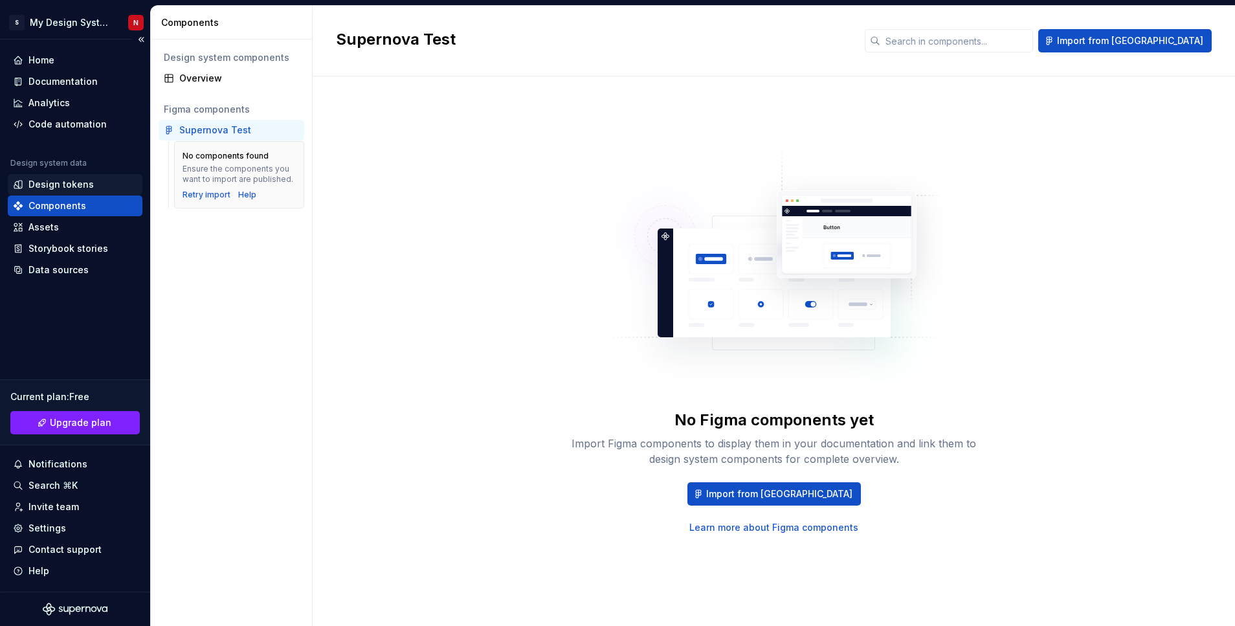
click at [61, 184] on div "Design tokens" at bounding box center [60, 184] width 65 height 13
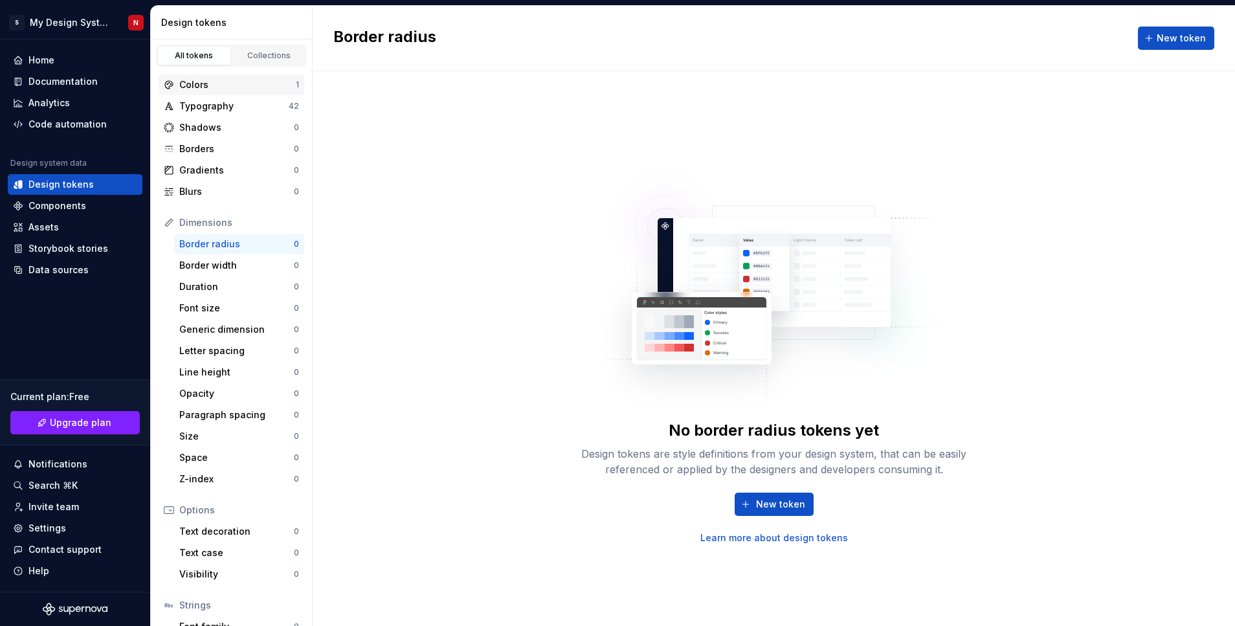
click at [231, 80] on div "Colors" at bounding box center [237, 84] width 117 height 13
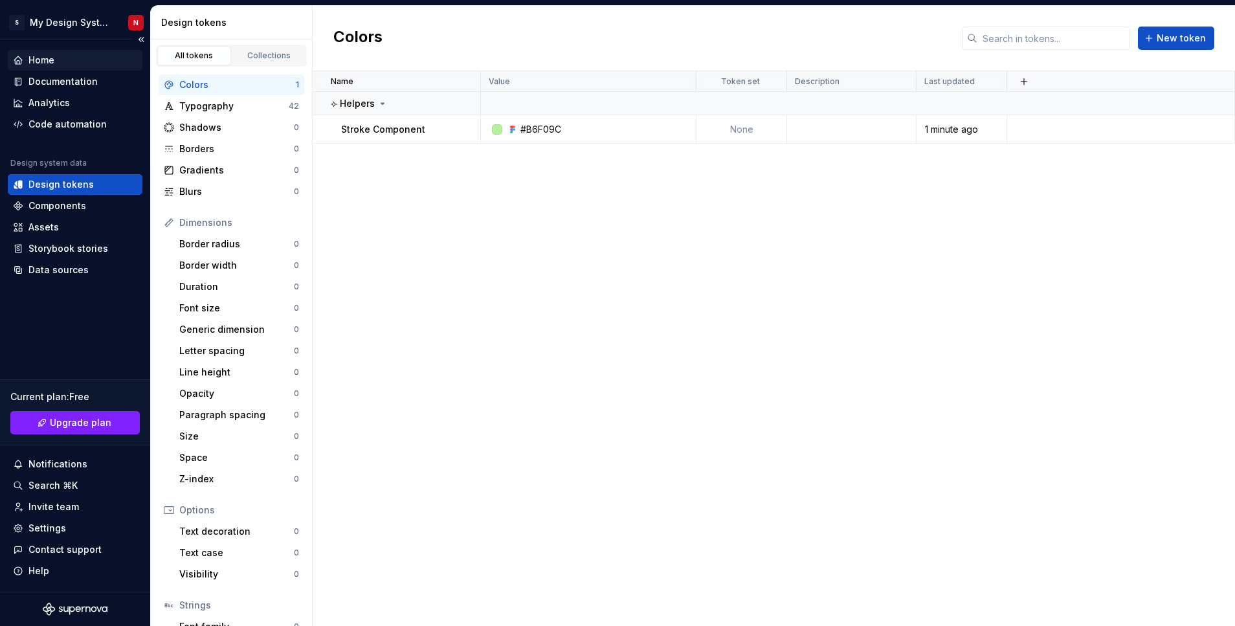
click at [53, 69] on div "Home" at bounding box center [75, 60] width 135 height 21
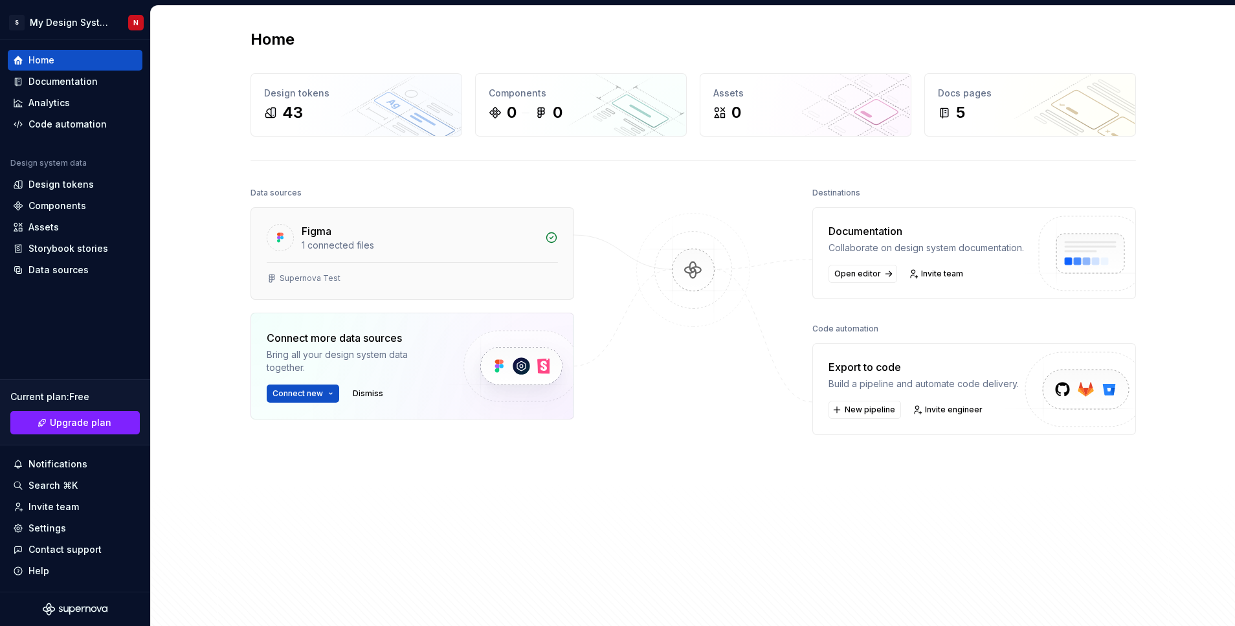
click at [390, 242] on div "1 connected files" at bounding box center [420, 245] width 236 height 13
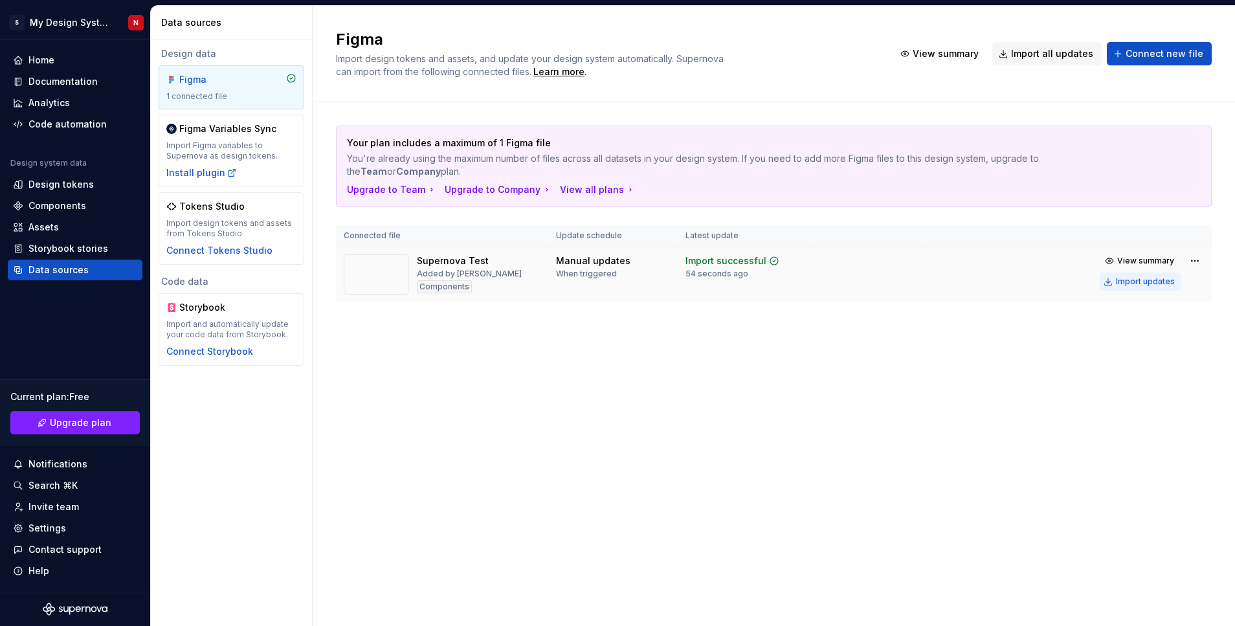
click at [1146, 276] on div "Import updates" at bounding box center [1145, 281] width 59 height 10
click at [1150, 284] on div "Import updates" at bounding box center [1145, 281] width 59 height 10
click at [55, 181] on div "Design tokens" at bounding box center [60, 184] width 65 height 13
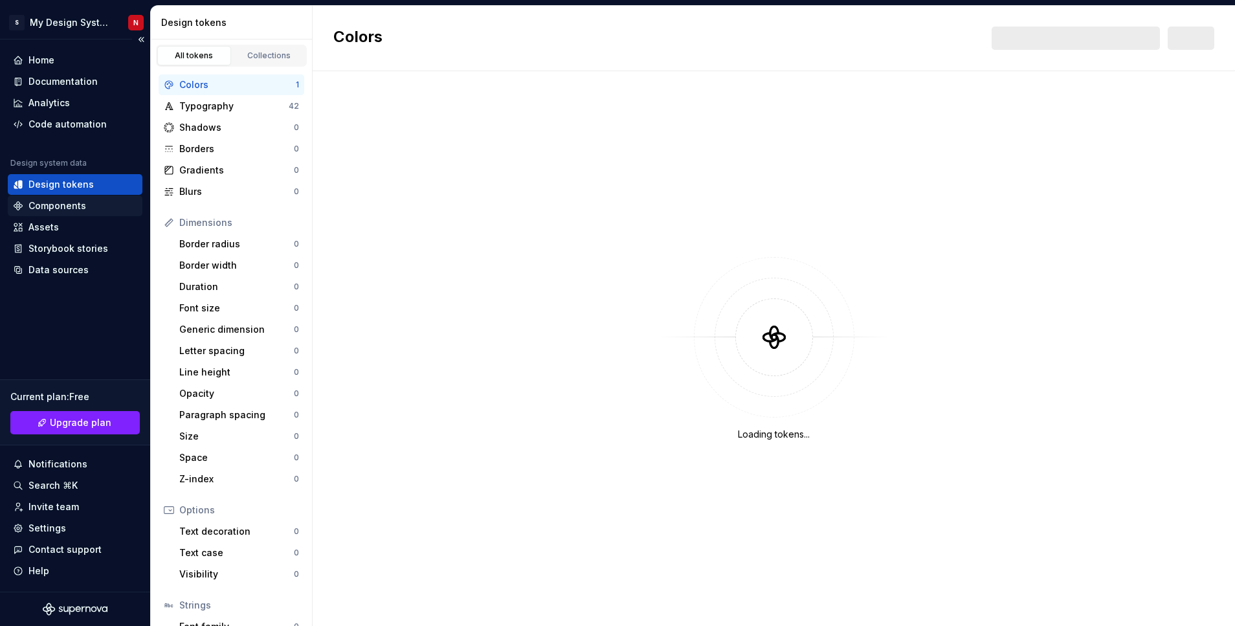
click at [61, 203] on div "Components" at bounding box center [57, 205] width 58 height 13
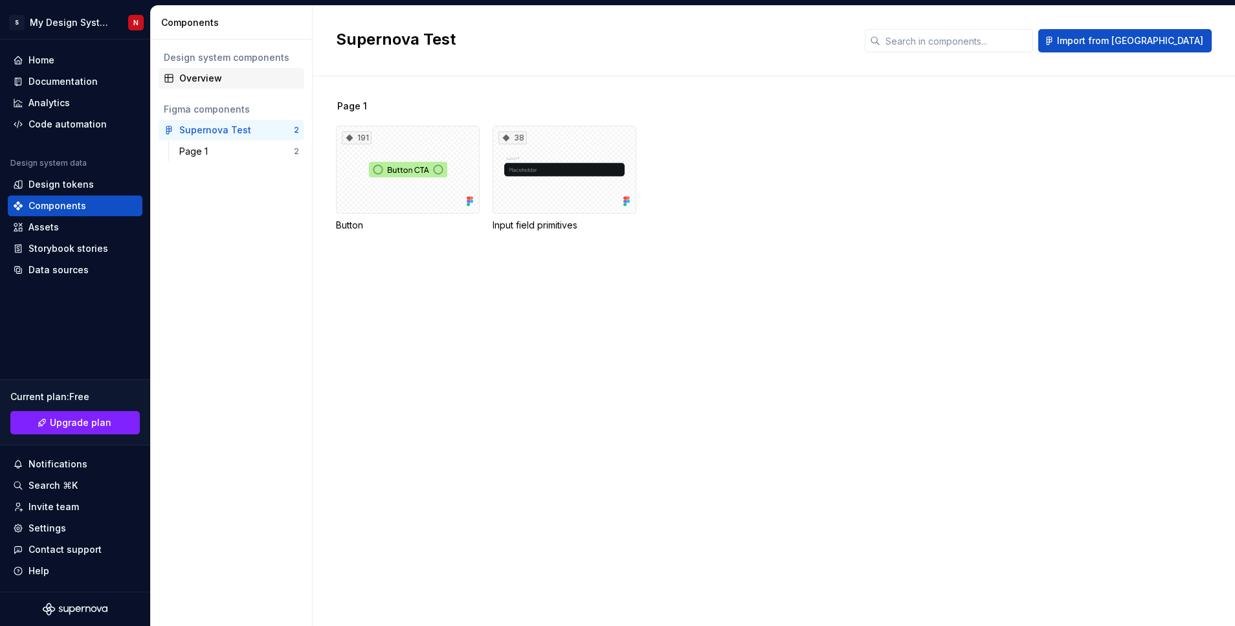
click at [203, 80] on div "Overview" at bounding box center [239, 78] width 120 height 13
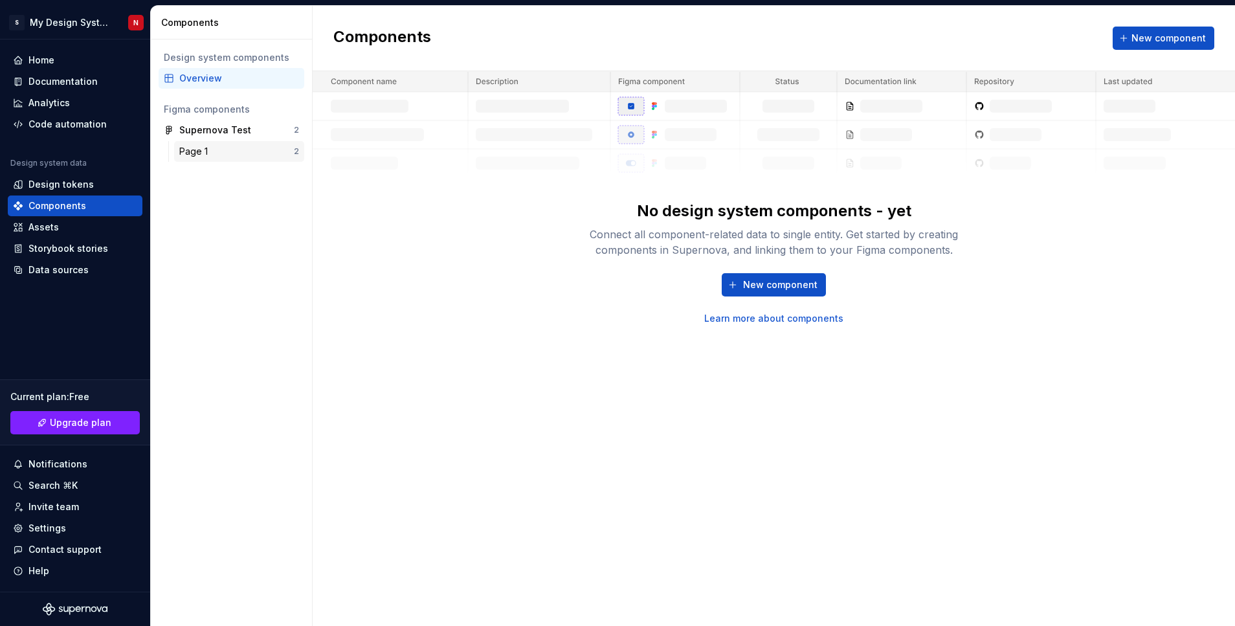
click at [211, 151] on div "Page 1" at bounding box center [196, 151] width 34 height 13
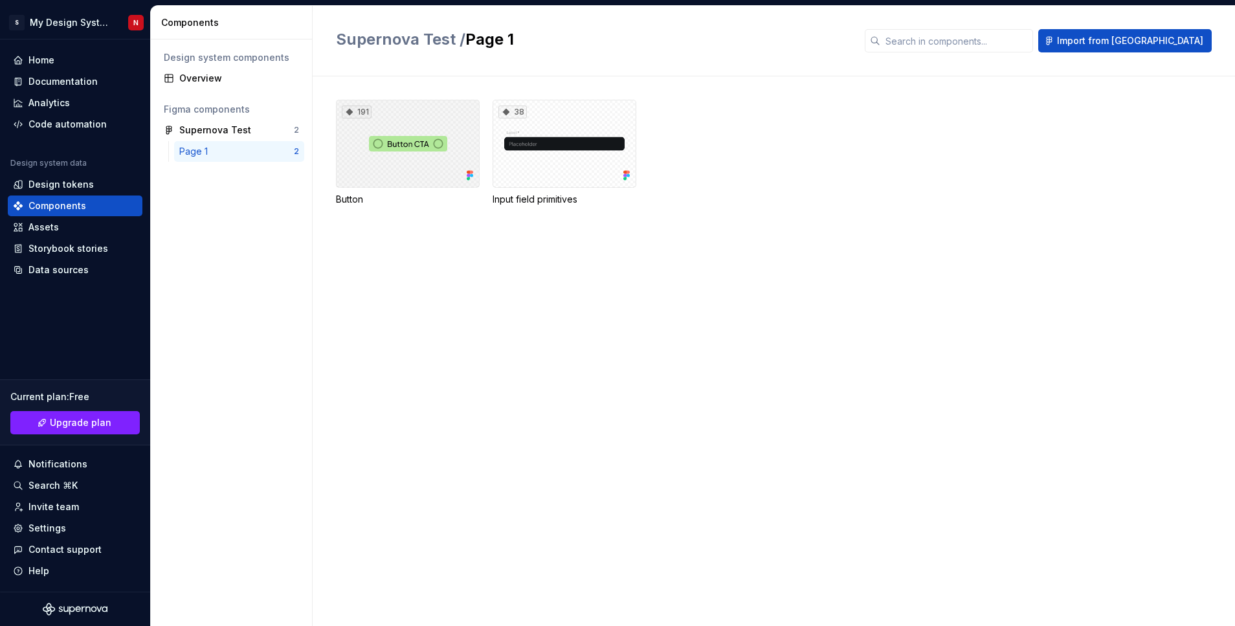
click at [428, 136] on div "191" at bounding box center [408, 144] width 144 height 88
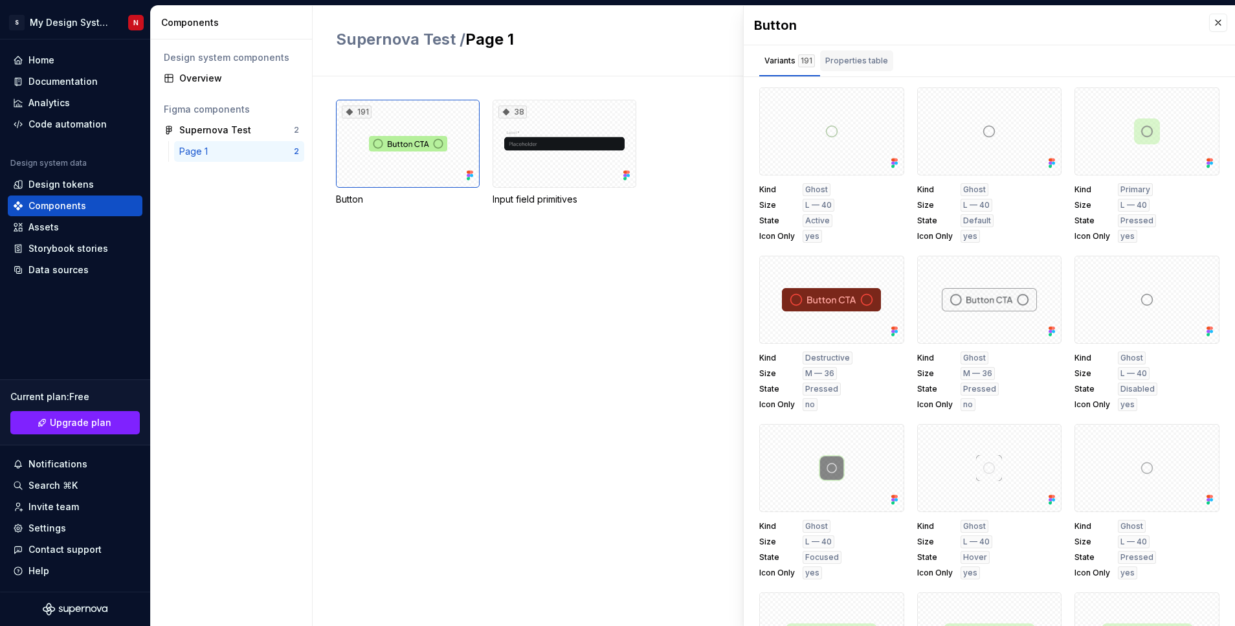
click at [838, 56] on div "Properties table" at bounding box center [856, 60] width 63 height 13
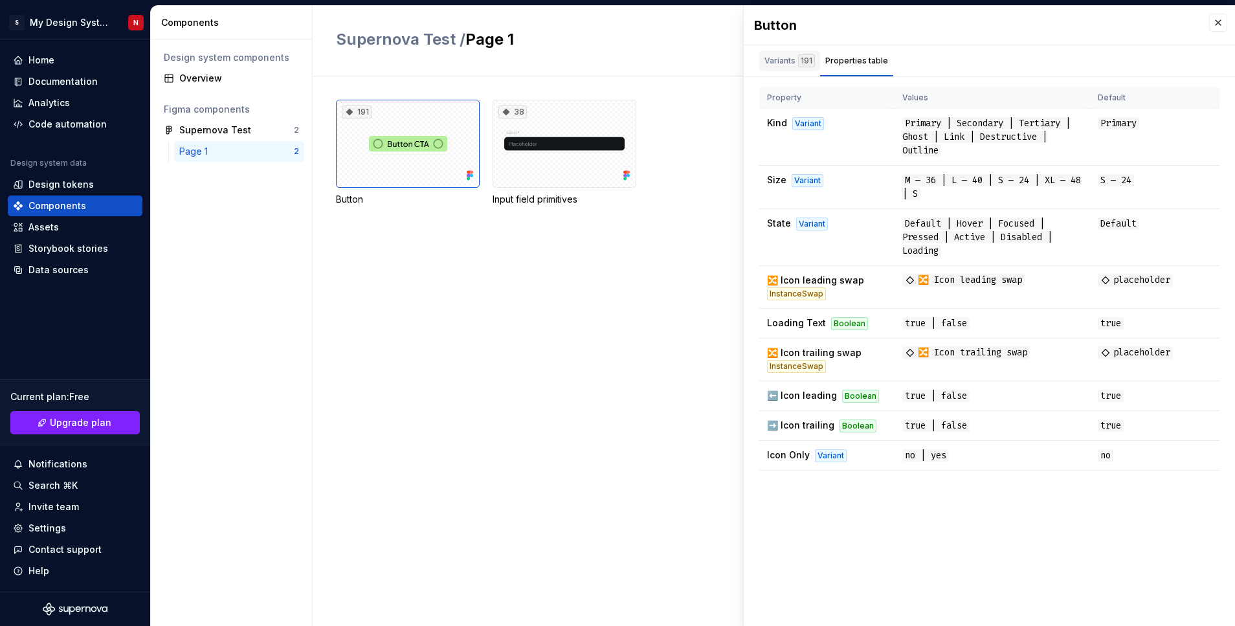
click at [790, 63] on div "Variants 191" at bounding box center [789, 60] width 50 height 13
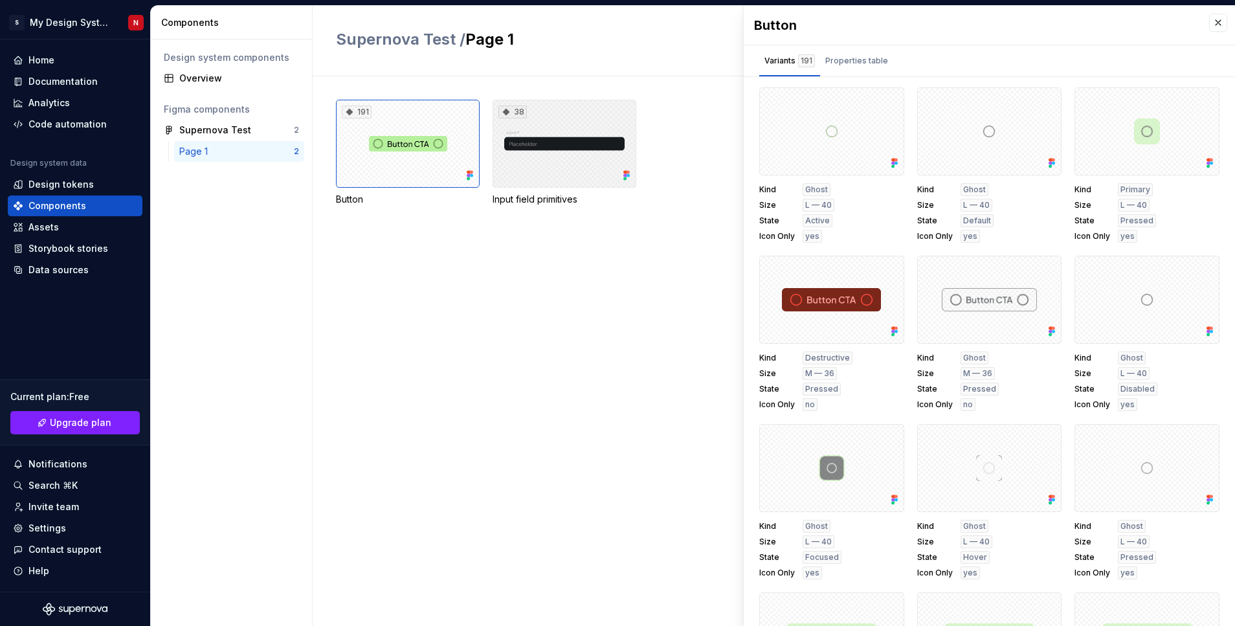
click at [559, 151] on div "38" at bounding box center [565, 144] width 144 height 88
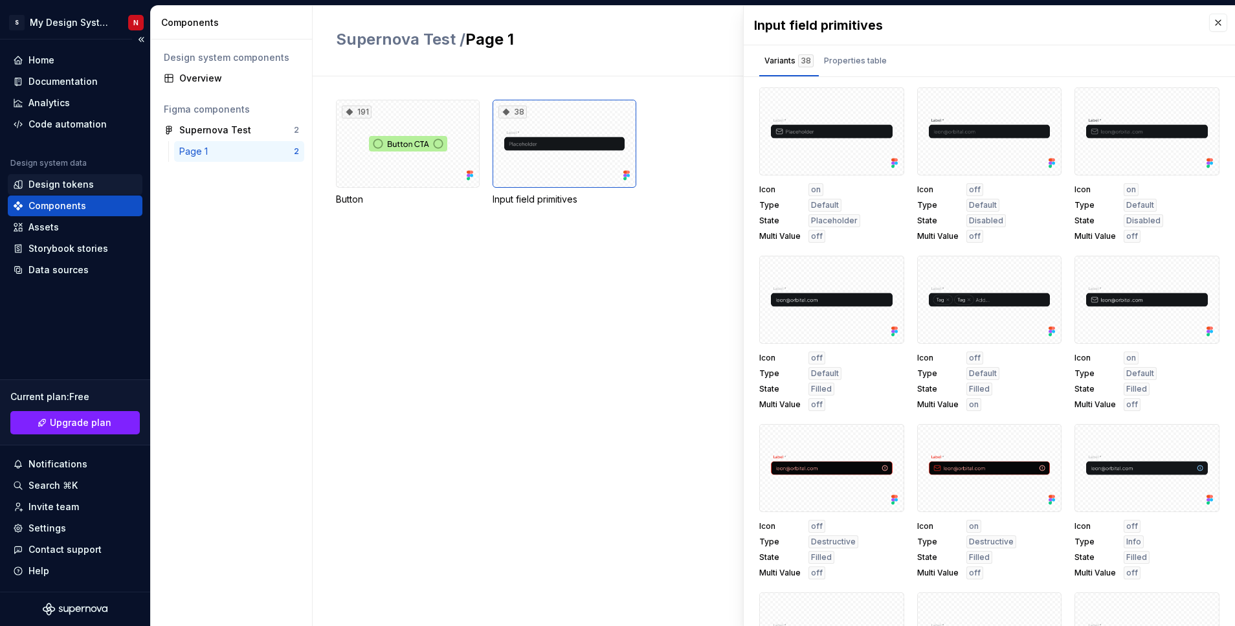
click at [64, 184] on div "Design tokens" at bounding box center [60, 184] width 65 height 13
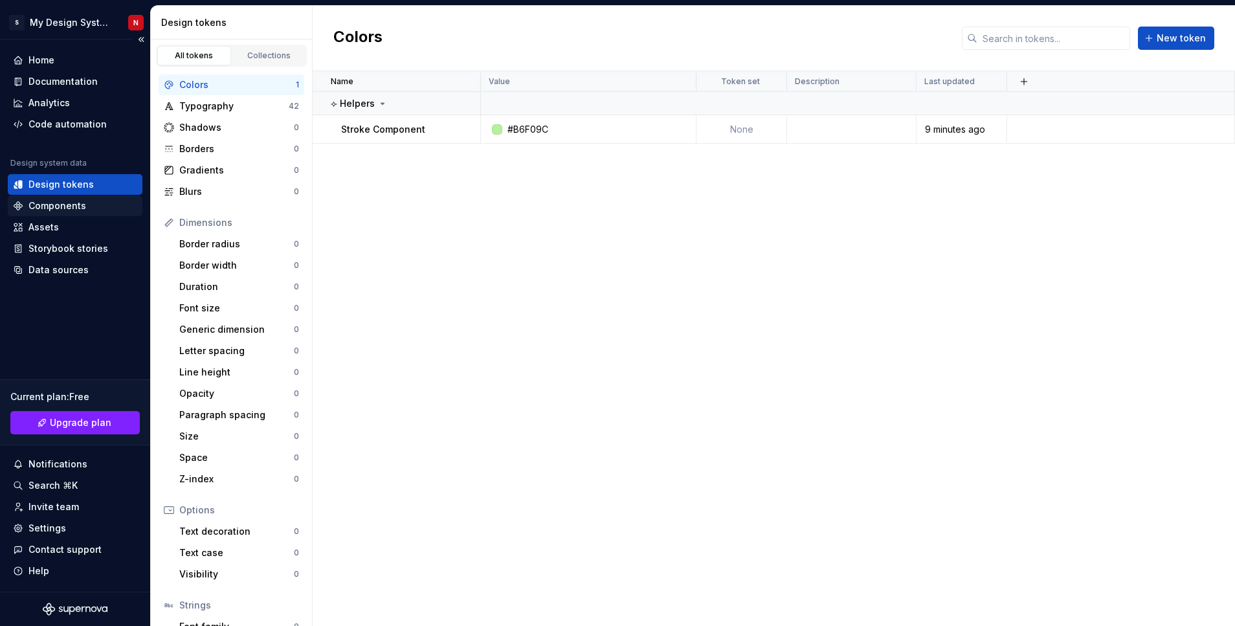
click at [72, 207] on div "Components" at bounding box center [57, 205] width 58 height 13
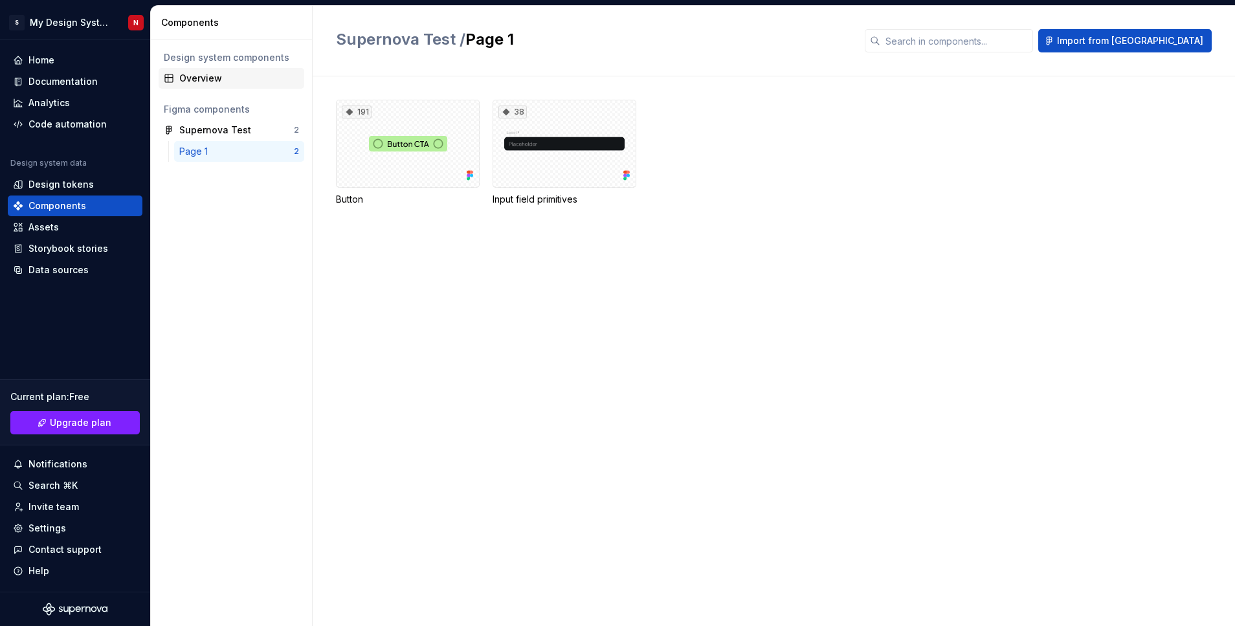
click at [228, 74] on div "Overview" at bounding box center [239, 78] width 120 height 13
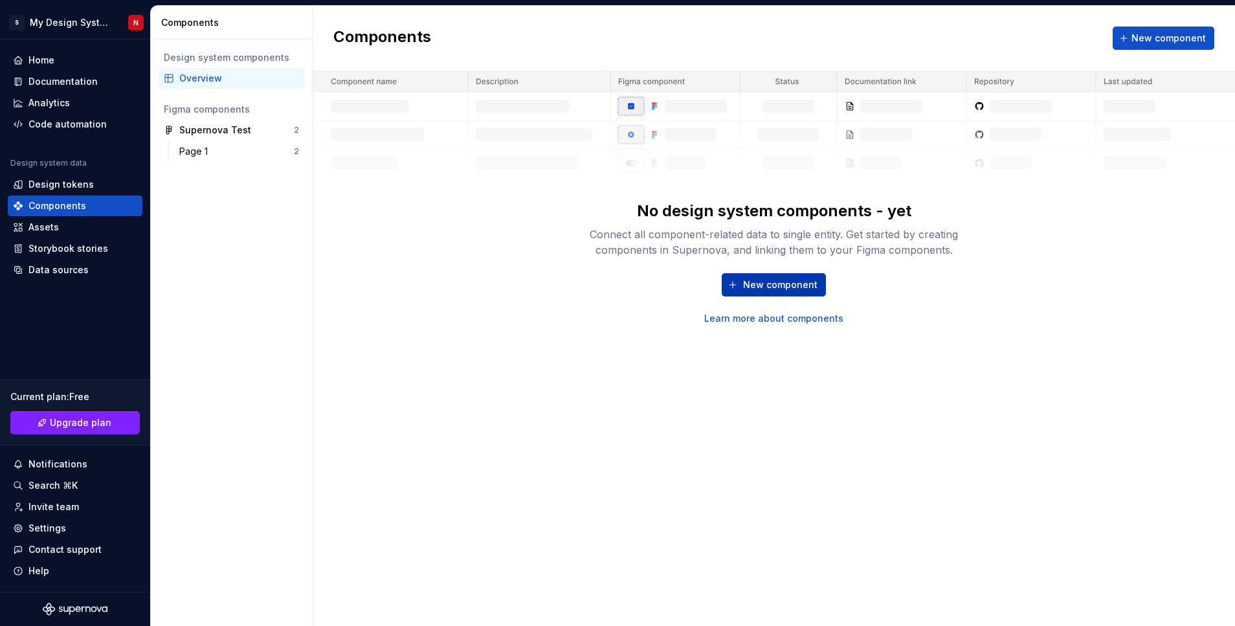
click at [781, 287] on span "New component" at bounding box center [780, 284] width 74 height 13
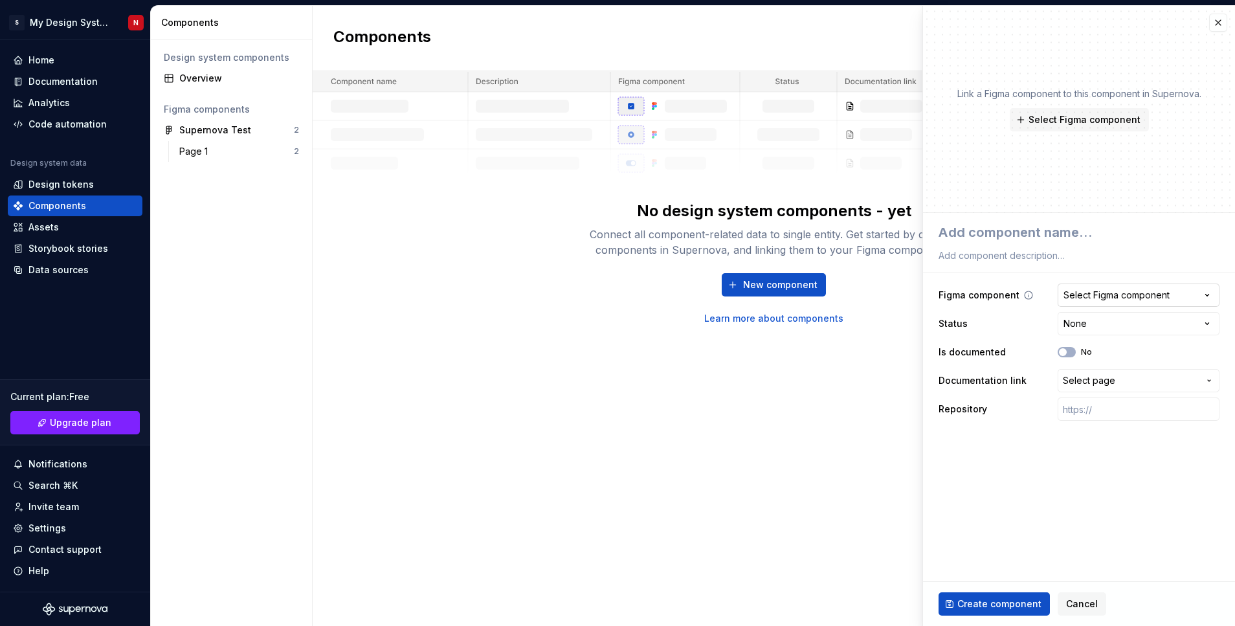
click at [1100, 287] on button "Select Figma component" at bounding box center [1139, 295] width 162 height 23
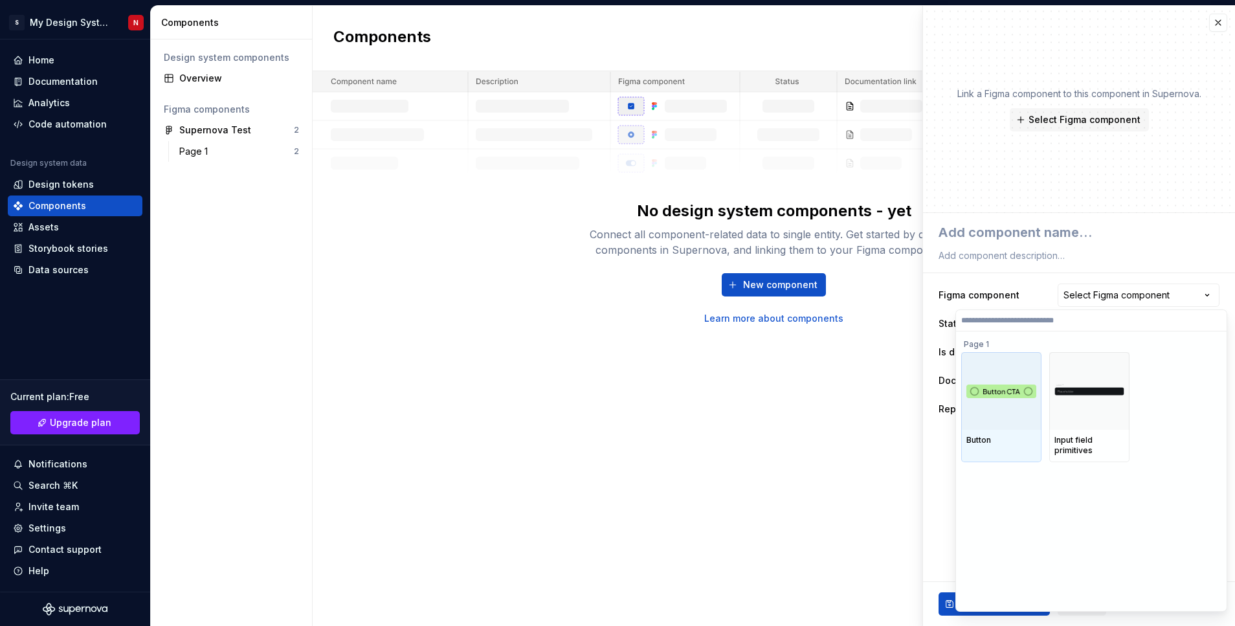
click at [1005, 395] on img at bounding box center [1001, 391] width 70 height 14
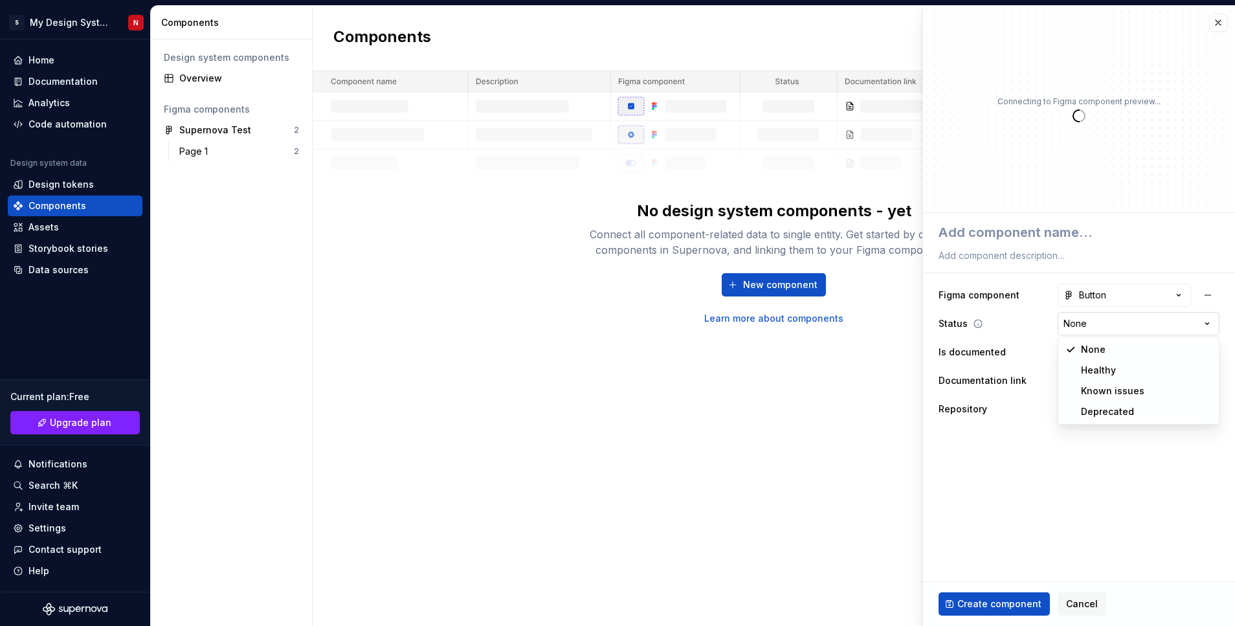
click at [1112, 324] on html "**********" at bounding box center [617, 313] width 1235 height 626
type textarea "*"
select select "**********"
type textarea "*"
click at [1082, 323] on html "**********" at bounding box center [617, 313] width 1235 height 626
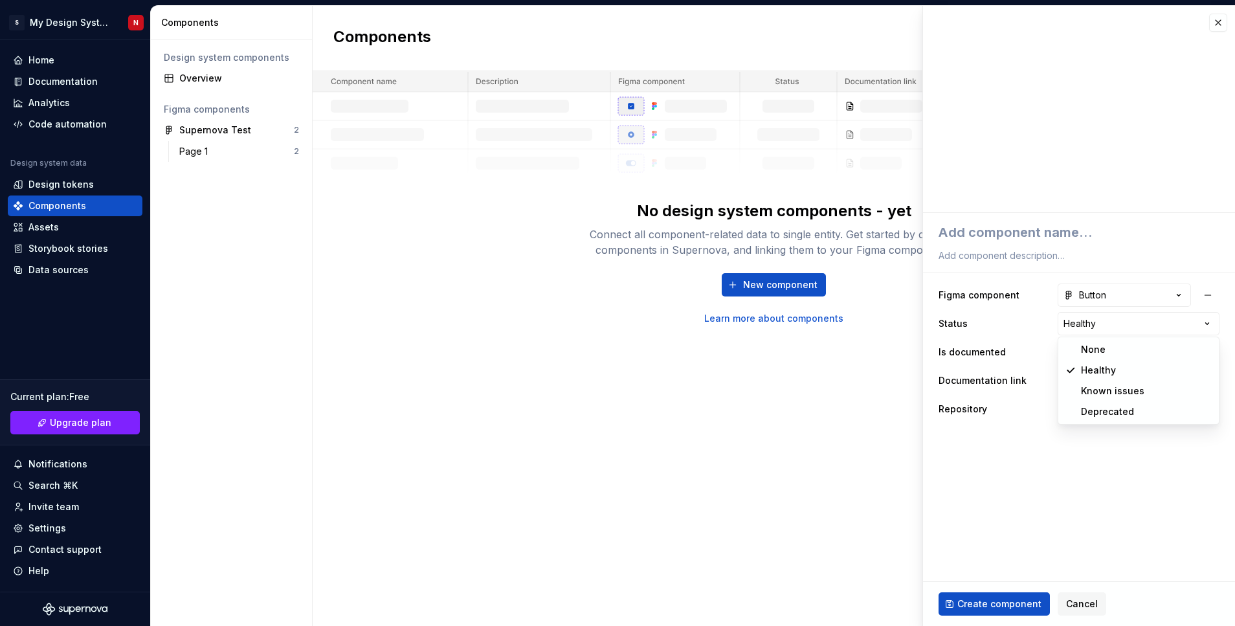
select select "**********"
click at [1098, 374] on span "Select page" at bounding box center [1089, 380] width 52 height 13
click at [974, 483] on html "**********" at bounding box center [617, 313] width 1235 height 626
click at [999, 612] on button "Create component" at bounding box center [994, 603] width 111 height 23
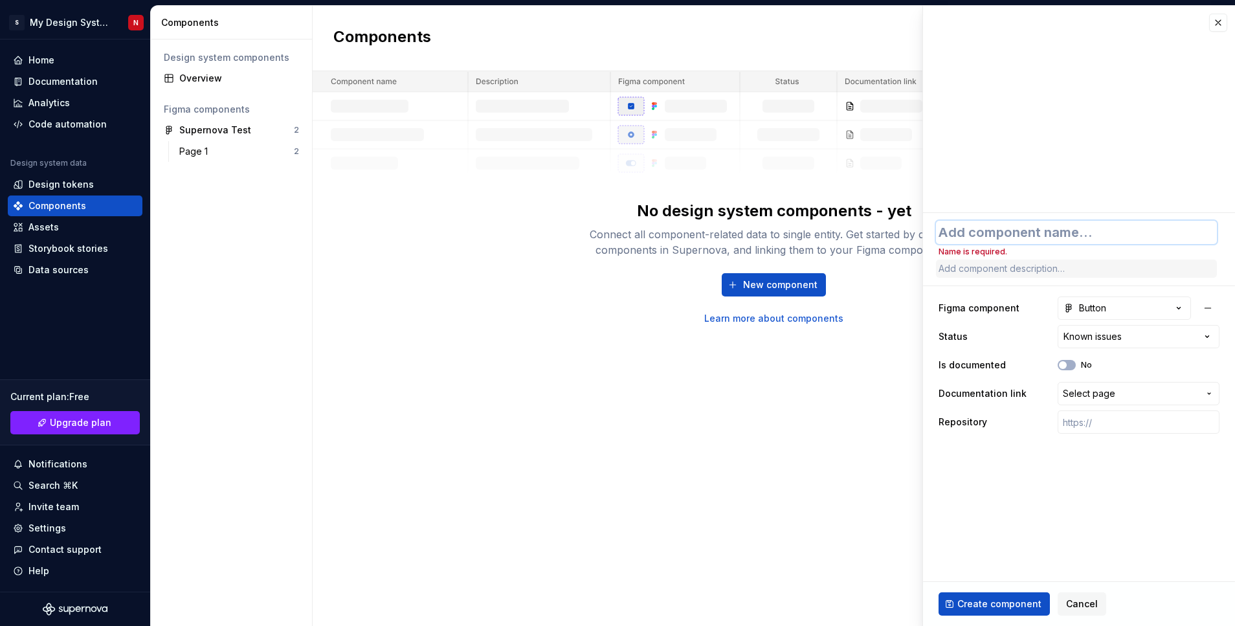
type textarea "*"
type textarea "B"
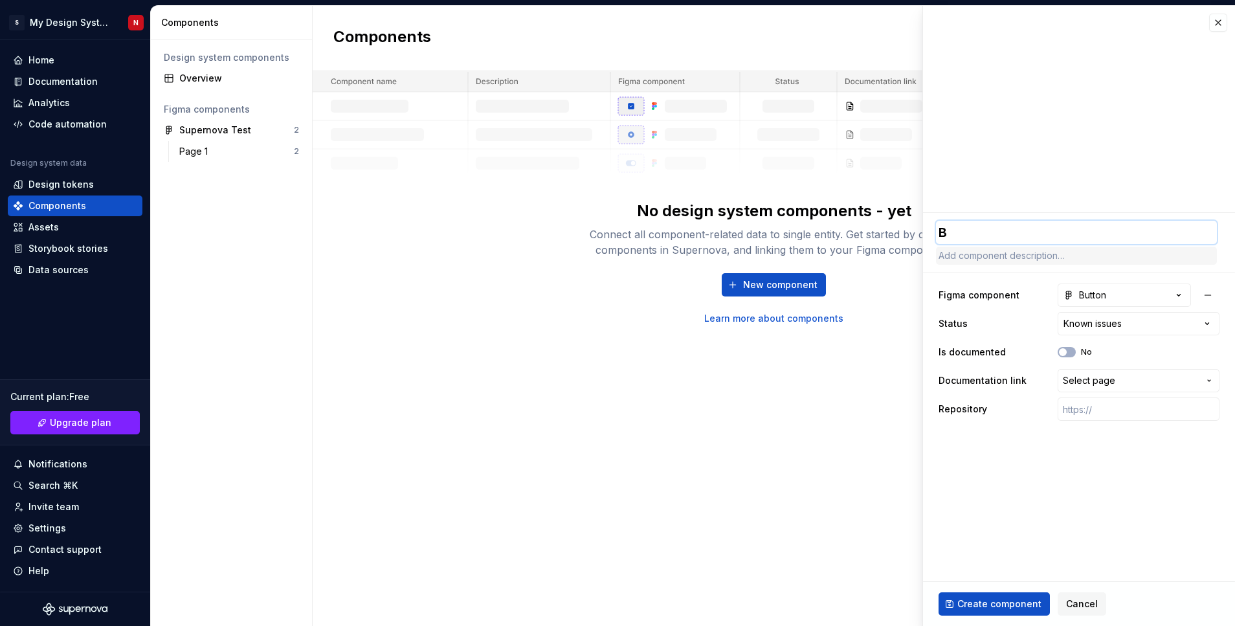
type textarea "*"
type textarea "Bu"
type textarea "*"
type textarea "But"
type textarea "*"
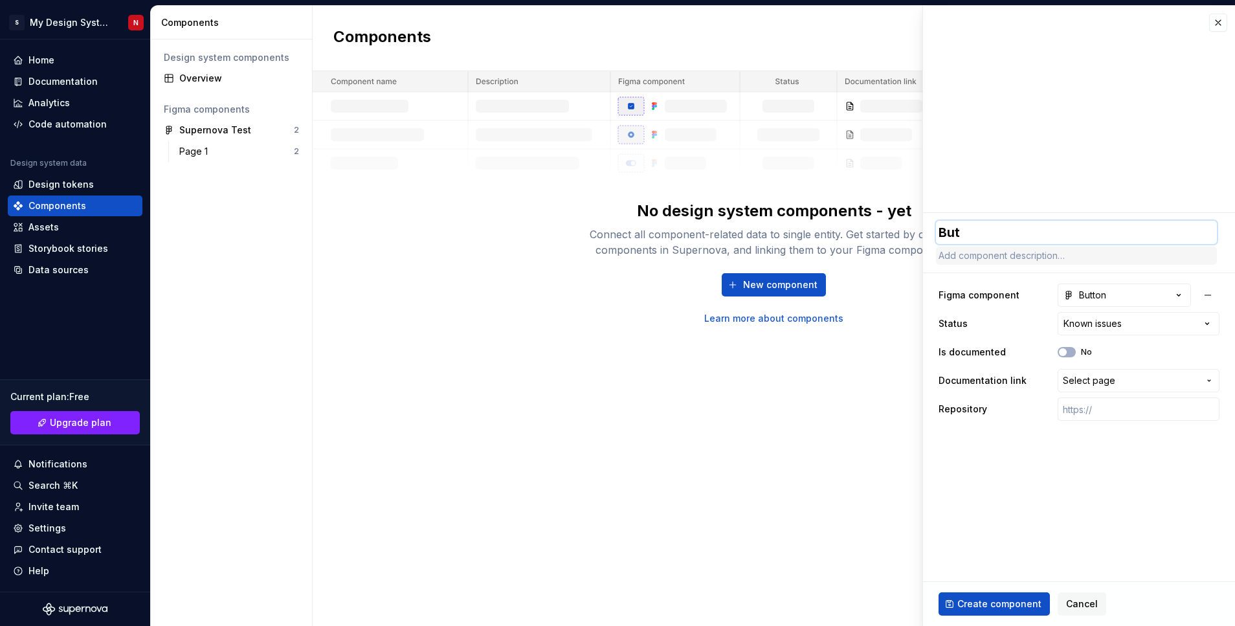
type textarea "Butt"
type textarea "*"
type textarea "Butto"
type textarea "*"
type textarea "Button"
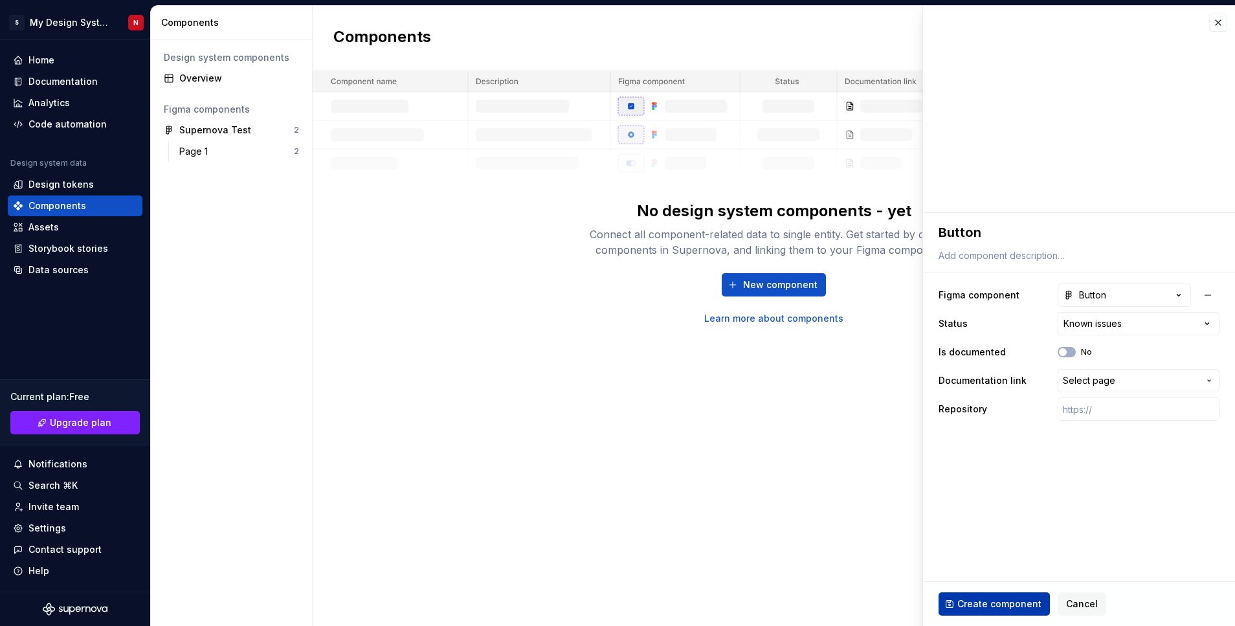
click at [989, 610] on span "Create component" at bounding box center [999, 603] width 84 height 13
type textarea "*"
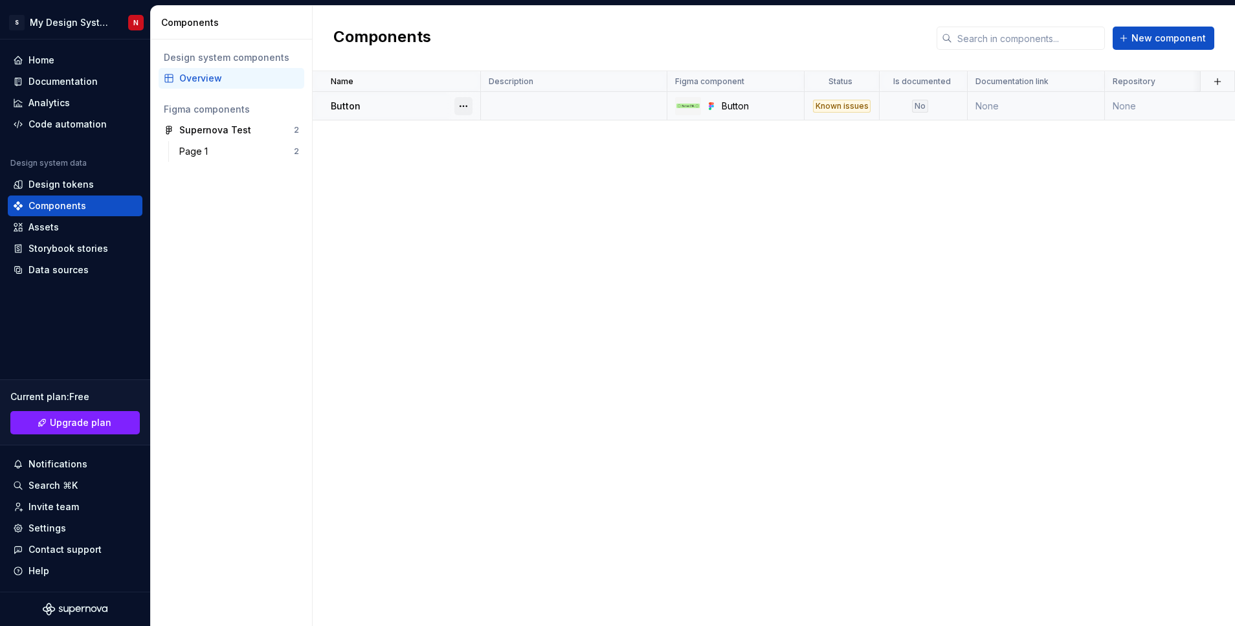
click at [467, 113] on button "button" at bounding box center [463, 106] width 18 height 18
click at [506, 158] on div "Delete component" at bounding box center [531, 157] width 107 height 13
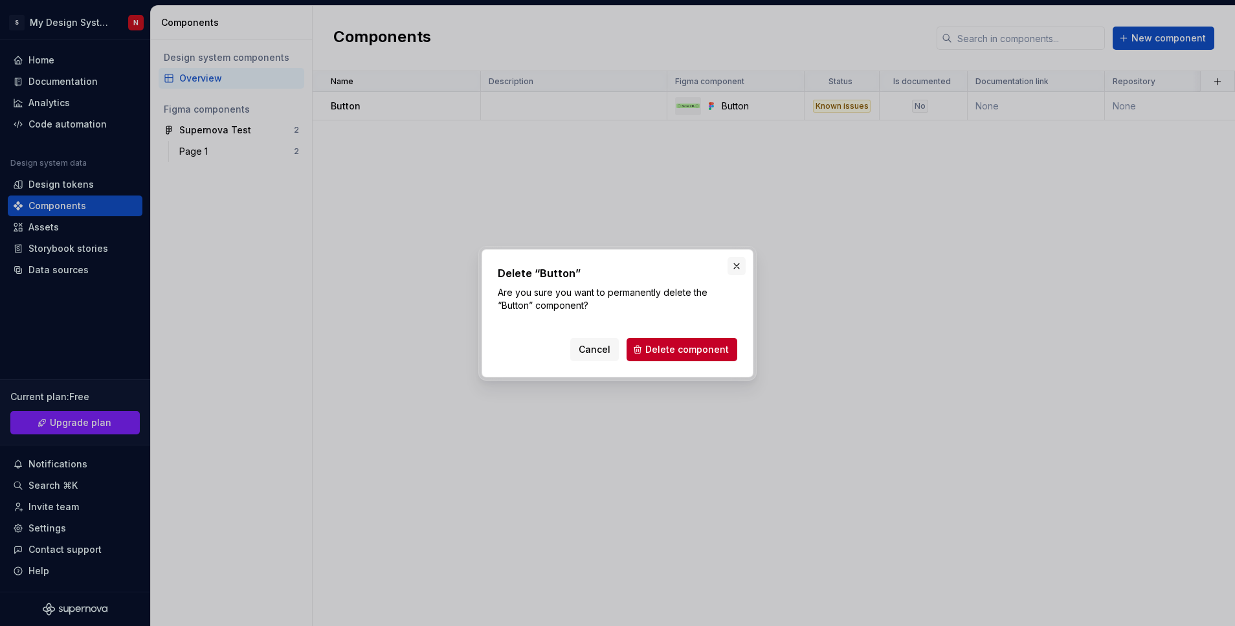
click at [733, 264] on button "button" at bounding box center [737, 266] width 18 height 18
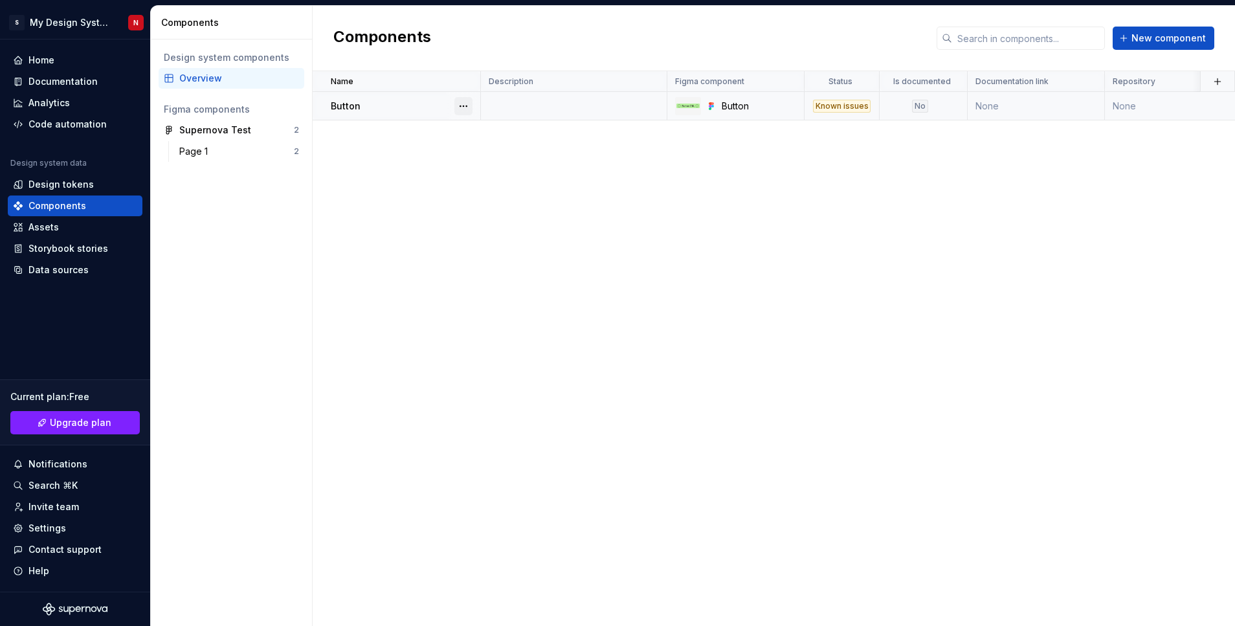
click at [461, 105] on button "button" at bounding box center [463, 106] width 18 height 18
click at [488, 128] on div "Open component detail" at bounding box center [531, 131] width 107 height 13
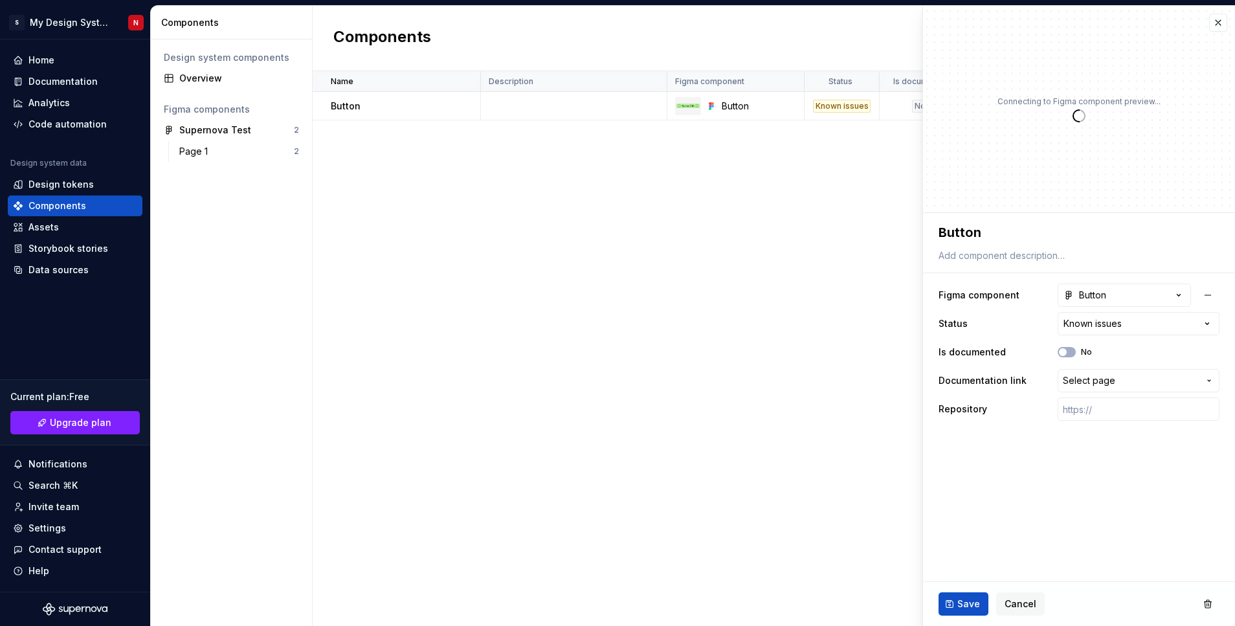
type textarea "*"
click at [1216, 22] on button "button" at bounding box center [1218, 23] width 18 height 18
click at [465, 108] on button "button" at bounding box center [463, 106] width 18 height 18
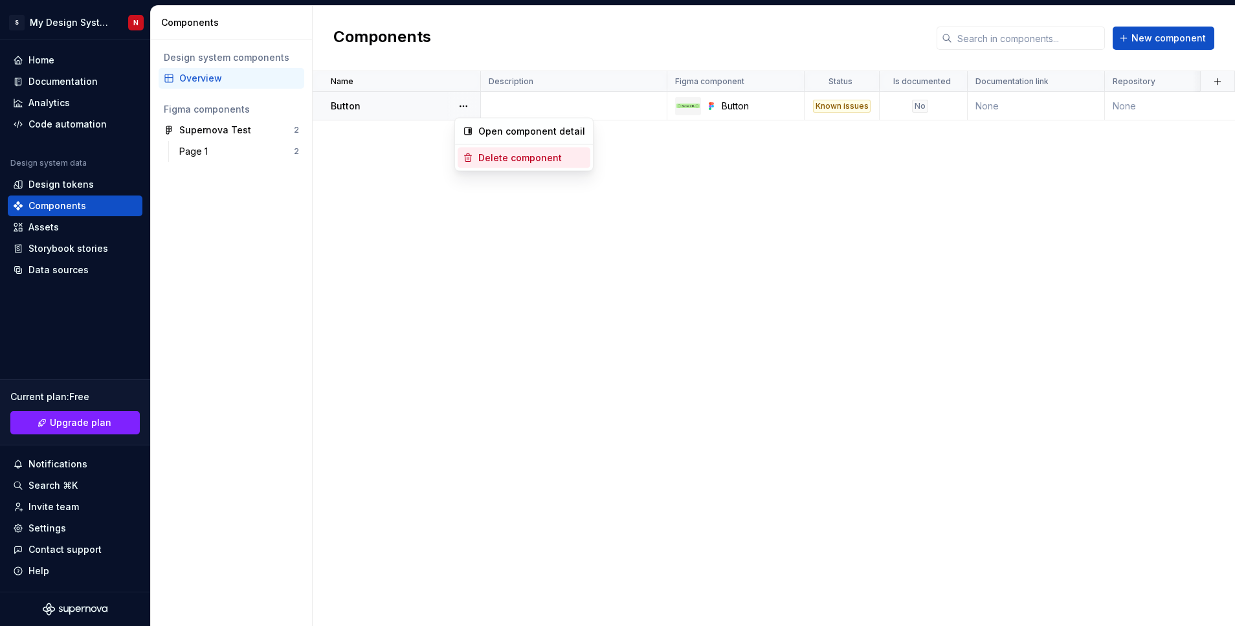
click at [503, 159] on div "Delete component" at bounding box center [531, 157] width 107 height 13
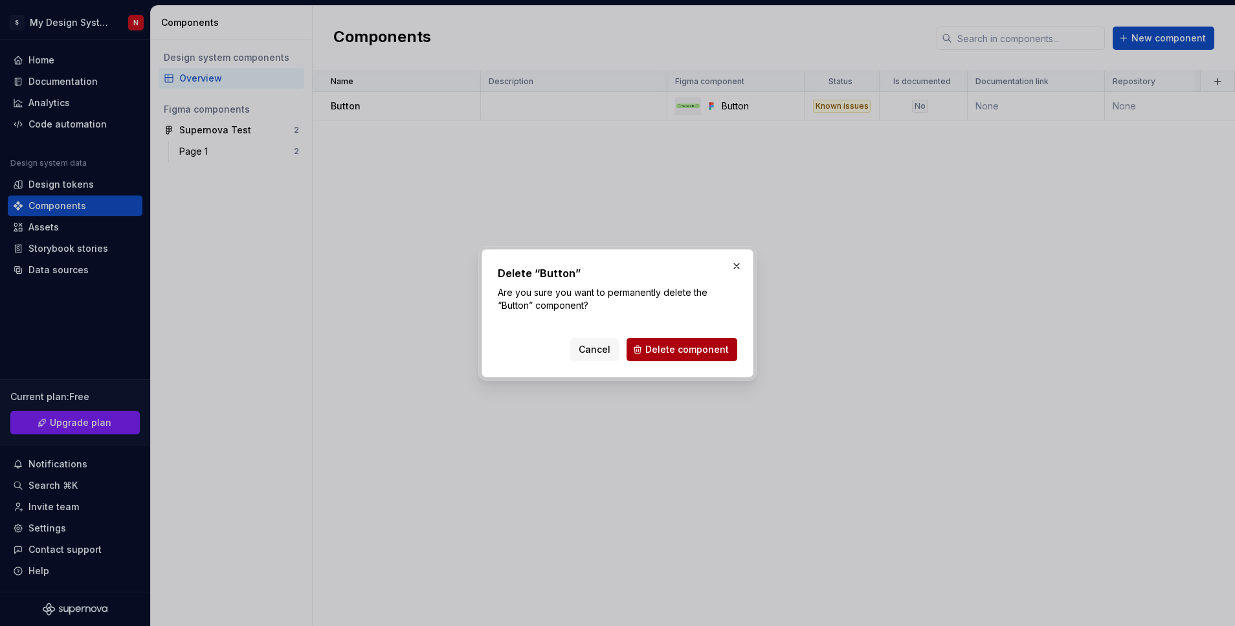
click at [691, 347] on span "Delete component" at bounding box center [686, 349] width 83 height 13
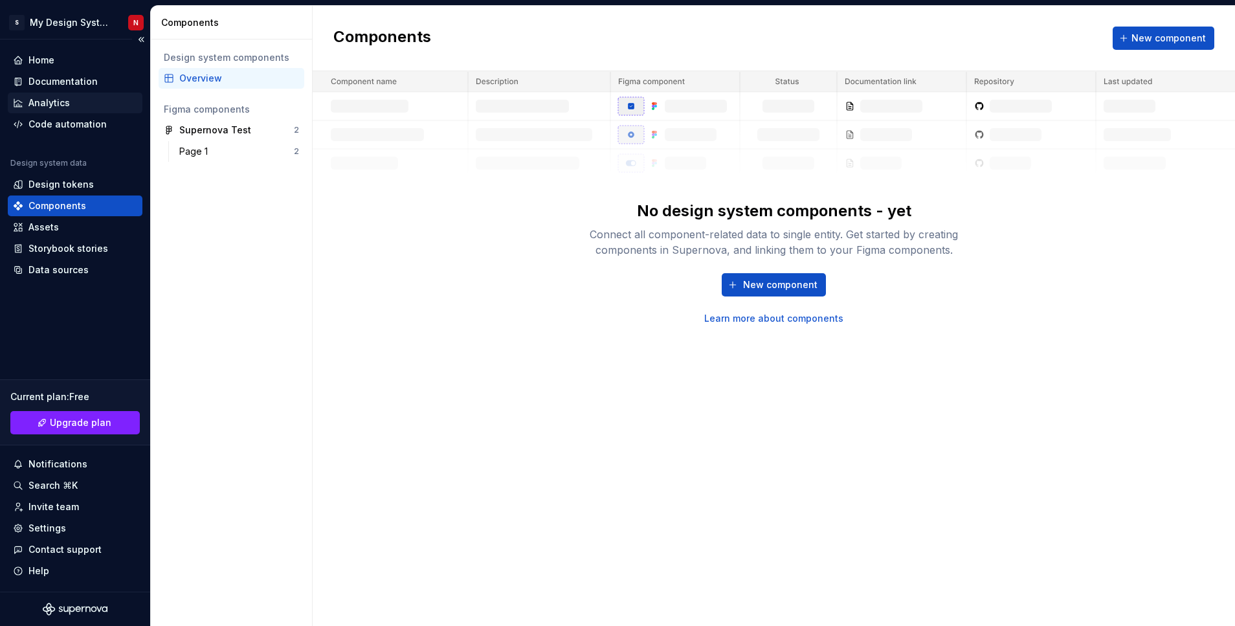
click at [69, 106] on div "Analytics" at bounding box center [75, 102] width 124 height 13
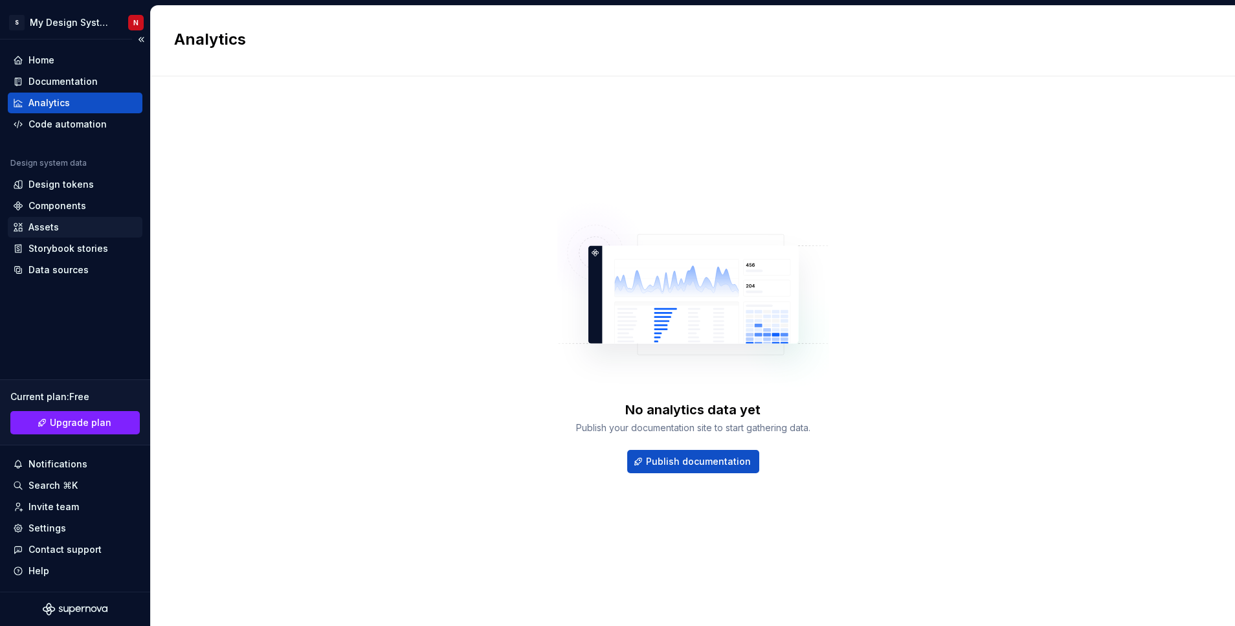
click at [54, 219] on div "Assets" at bounding box center [75, 227] width 135 height 21
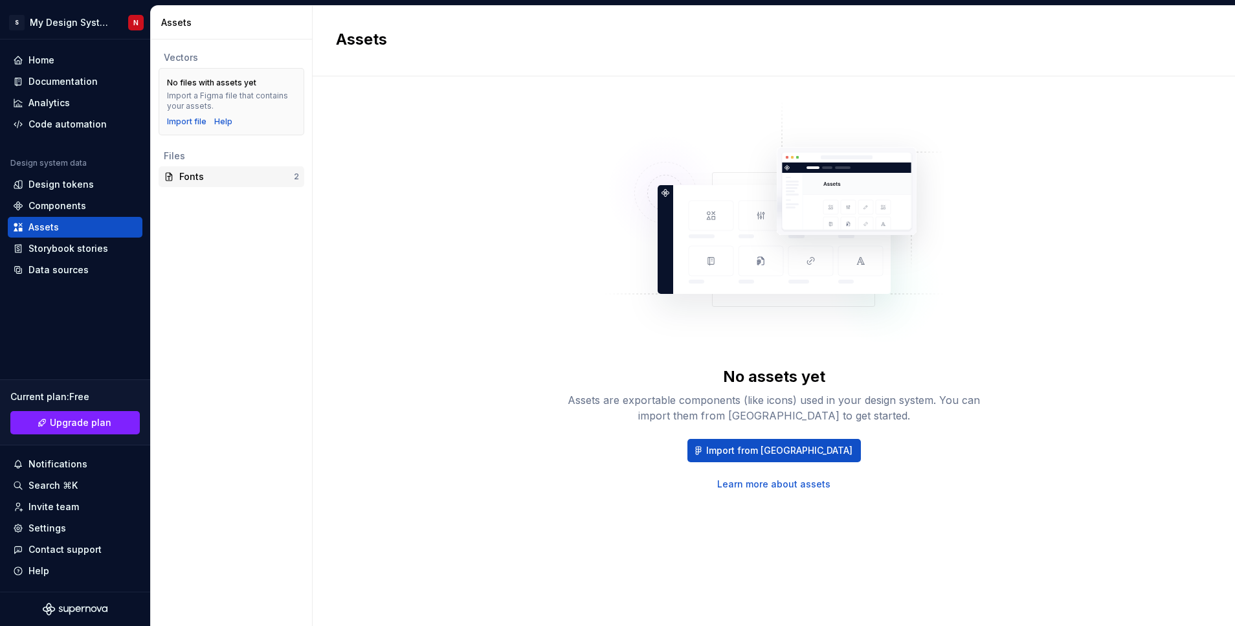
click at [249, 170] on div "Fonts" at bounding box center [236, 176] width 115 height 13
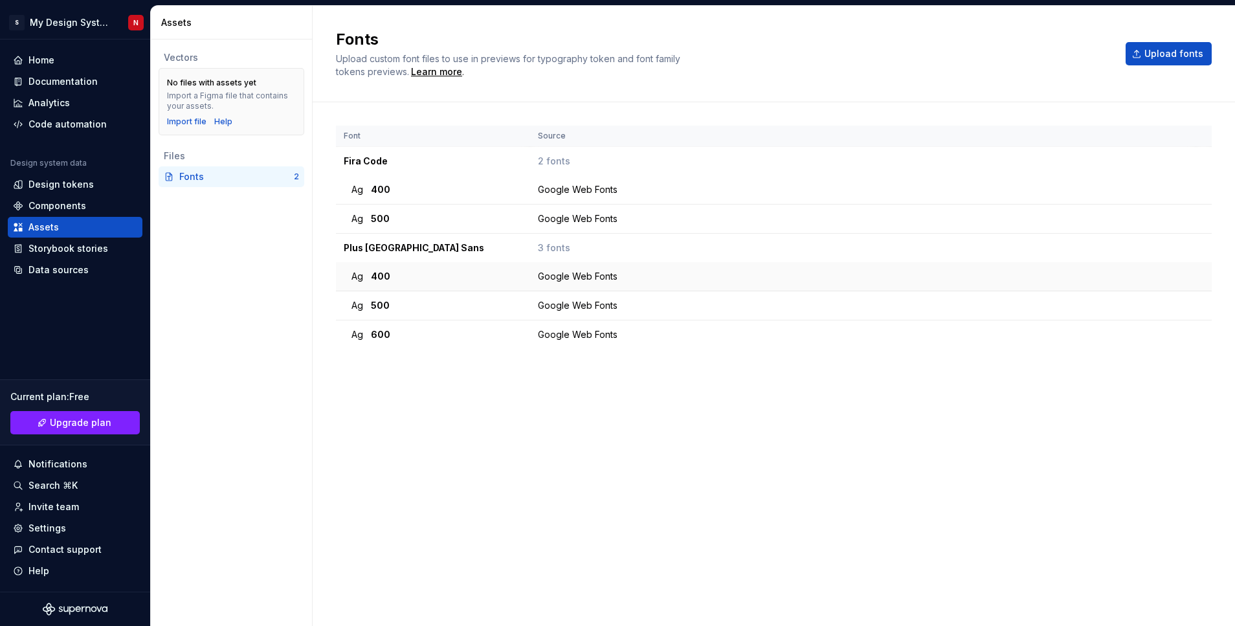
click at [450, 270] on div "Ag 400" at bounding box center [436, 276] width 171 height 13
click at [67, 205] on div "Components" at bounding box center [57, 205] width 58 height 13
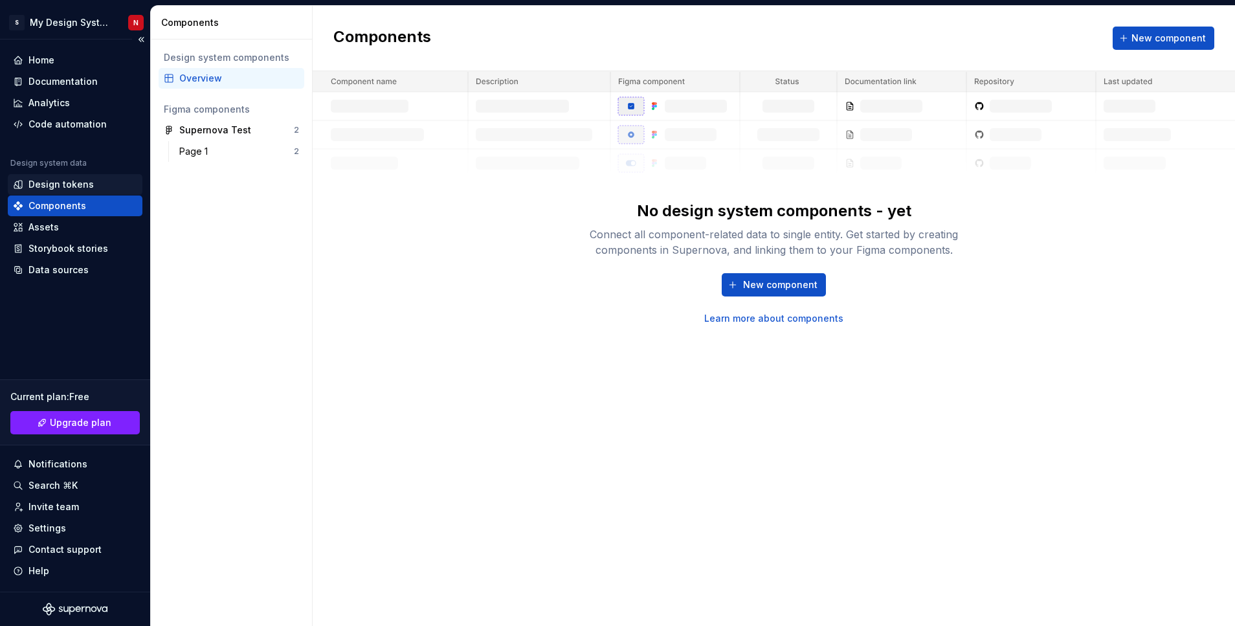
click at [74, 179] on div "Design tokens" at bounding box center [60, 184] width 65 height 13
